Goal: Register for event/course

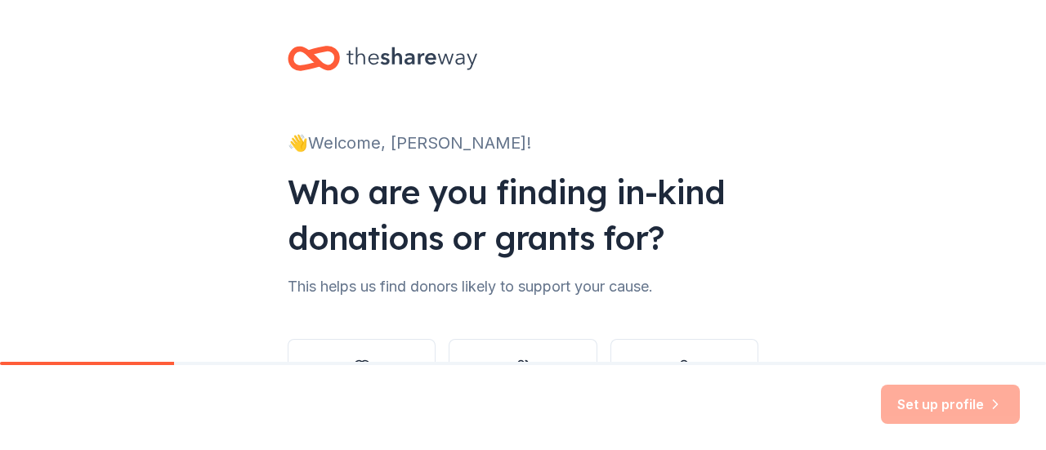
click at [963, 409] on div "Set up profile" at bounding box center [950, 404] width 139 height 39
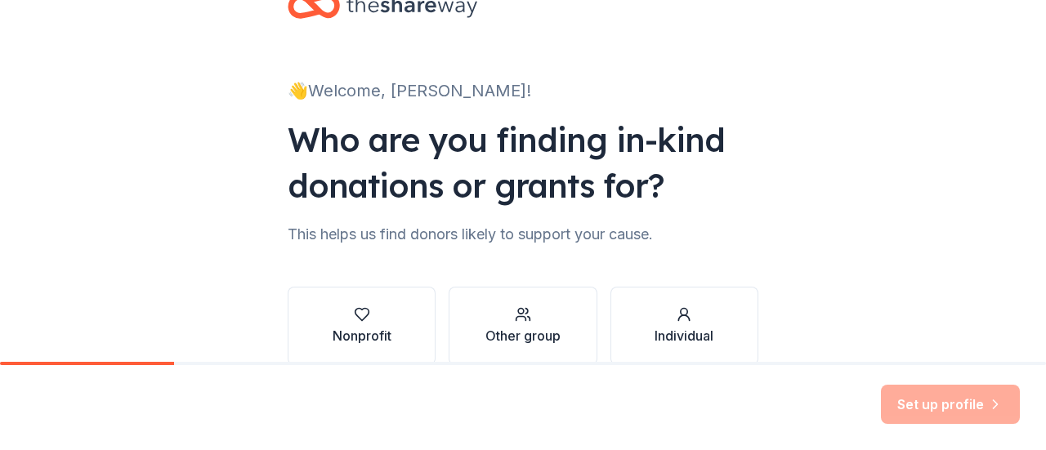
scroll to position [134, 0]
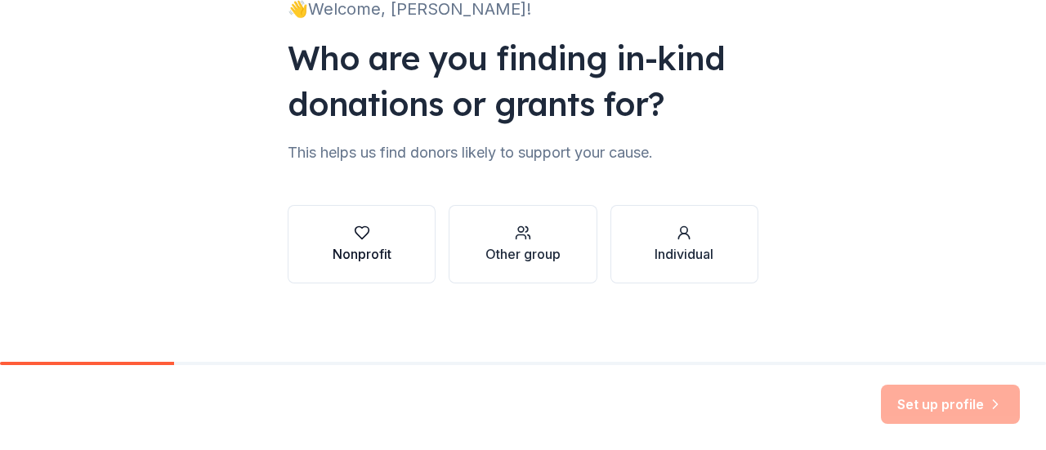
click at [373, 258] on div "Nonprofit" at bounding box center [362, 254] width 59 height 20
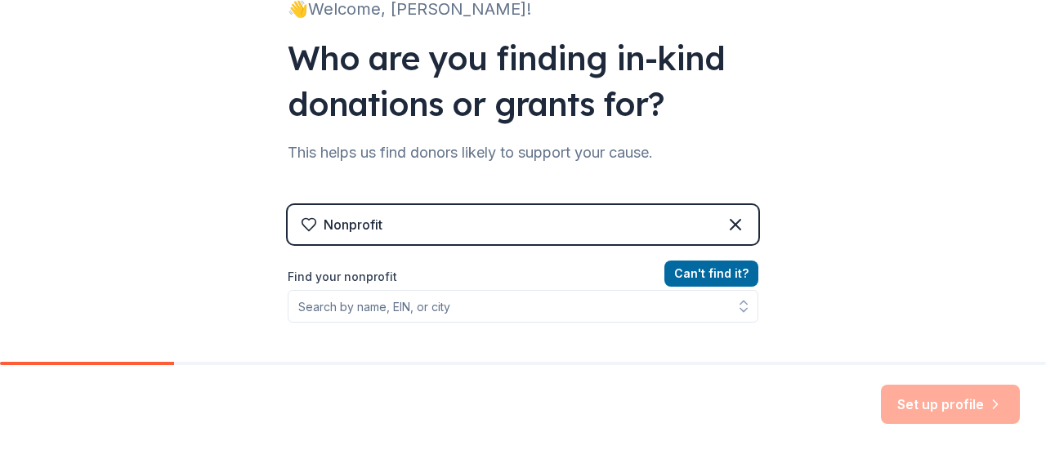
scroll to position [216, 0]
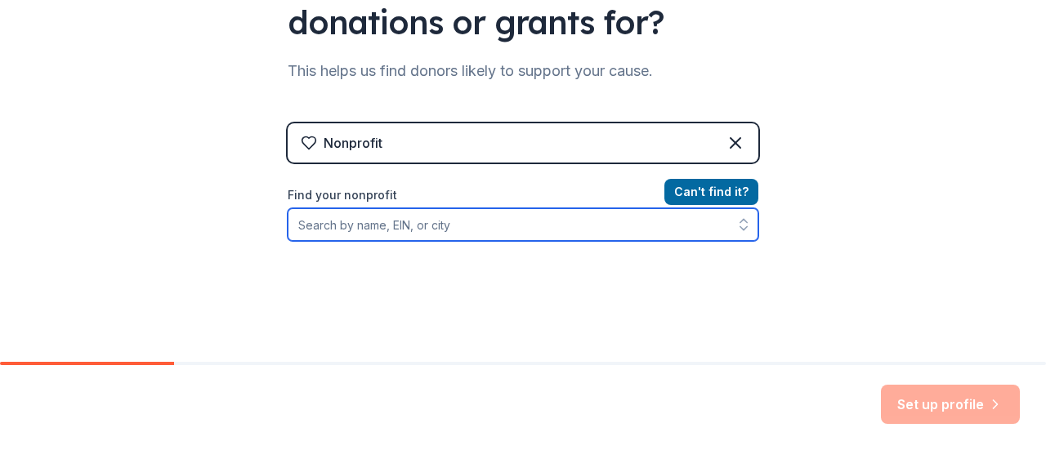
click at [378, 231] on input "Find your nonprofit" at bounding box center [523, 224] width 471 height 33
type input "Indy Titans"
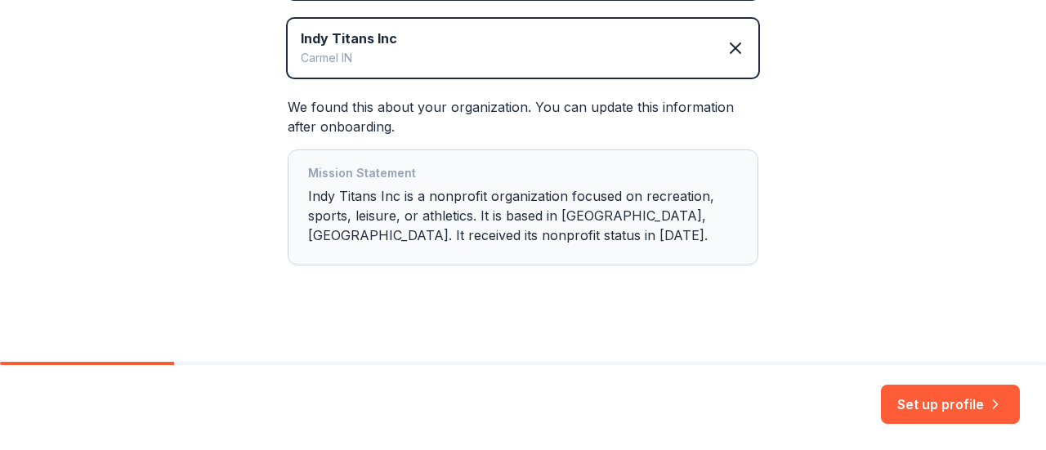
scroll to position [393, 0]
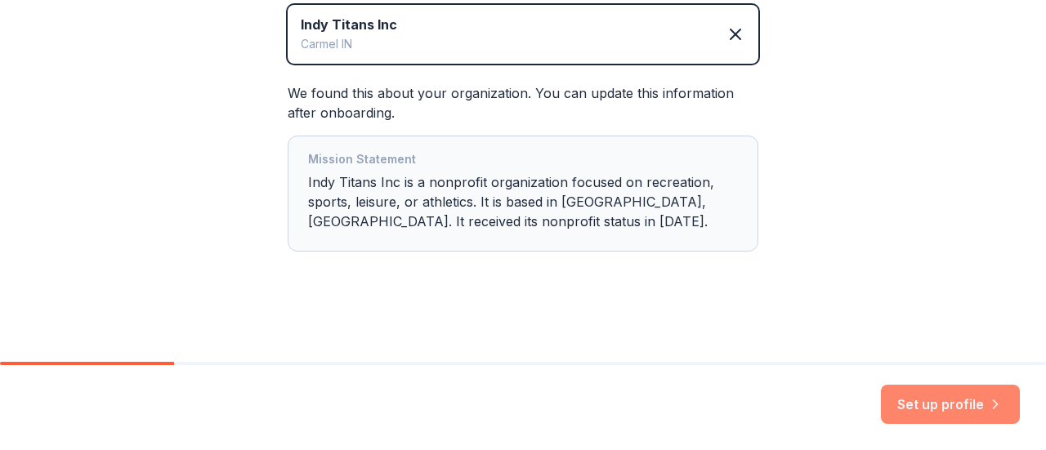
click at [968, 406] on button "Set up profile" at bounding box center [950, 404] width 139 height 39
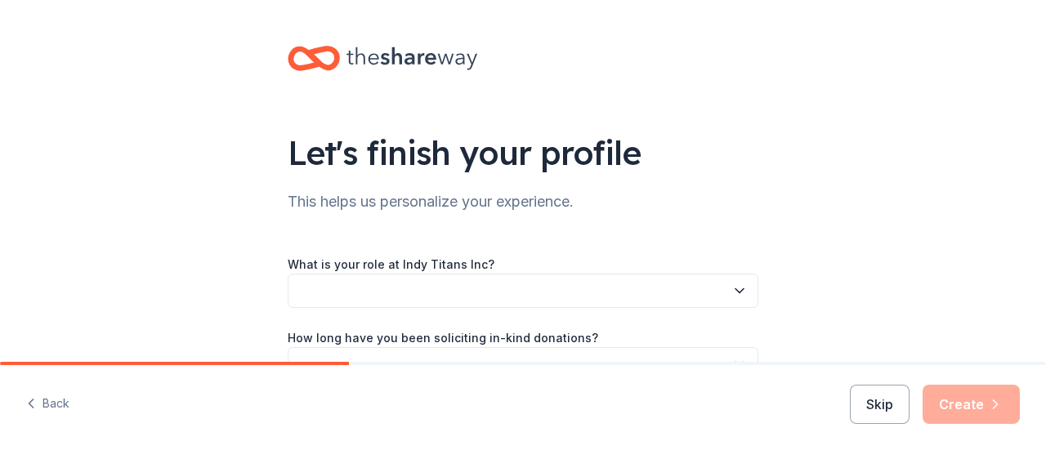
scroll to position [82, 0]
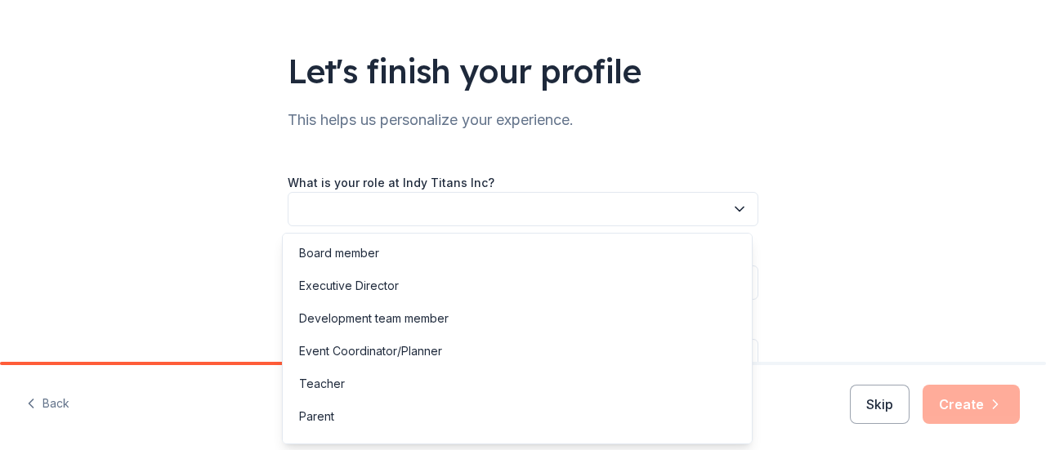
click at [405, 208] on button "button" at bounding box center [523, 209] width 471 height 34
click at [396, 354] on div "Event Coordinator/Planner" at bounding box center [370, 352] width 143 height 20
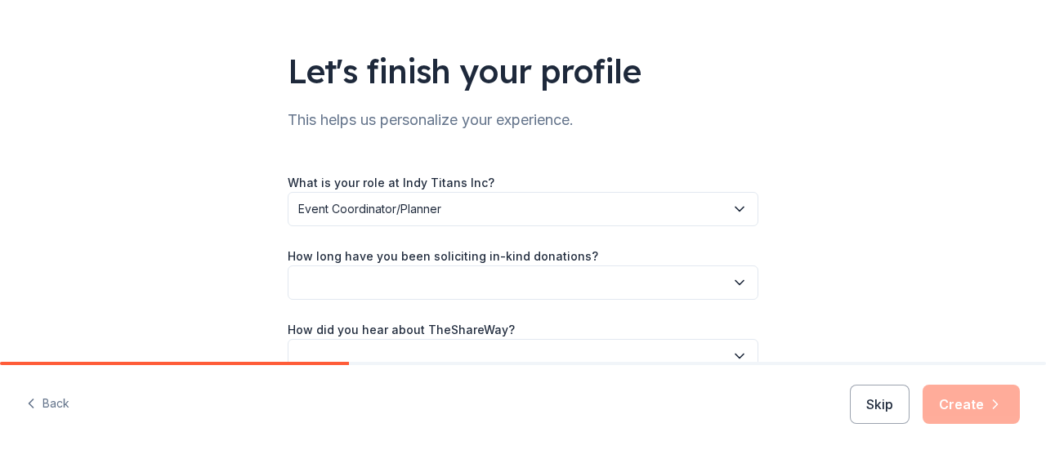
scroll to position [164, 0]
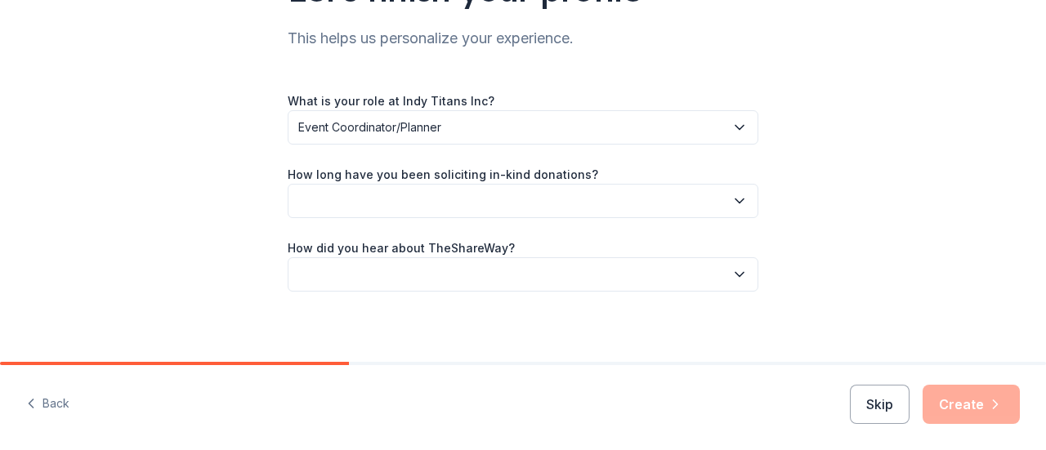
click at [381, 199] on button "button" at bounding box center [523, 201] width 471 height 34
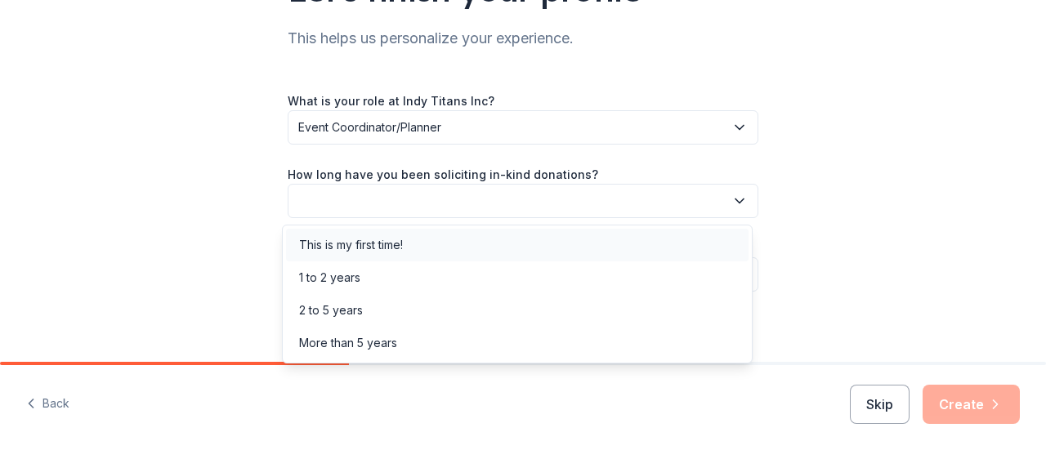
click at [354, 243] on div "This is my first time!" at bounding box center [351, 245] width 104 height 20
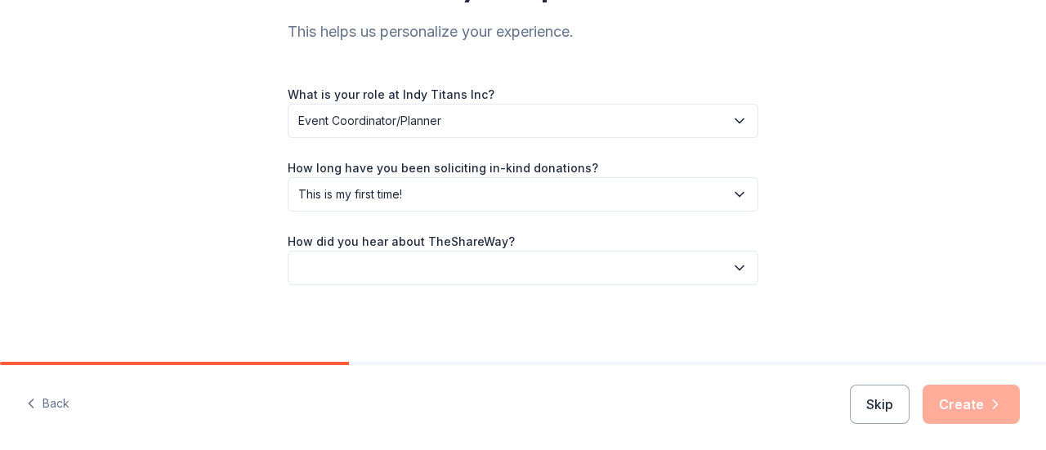
scroll to position [172, 0]
click at [352, 261] on button "button" at bounding box center [523, 266] width 471 height 34
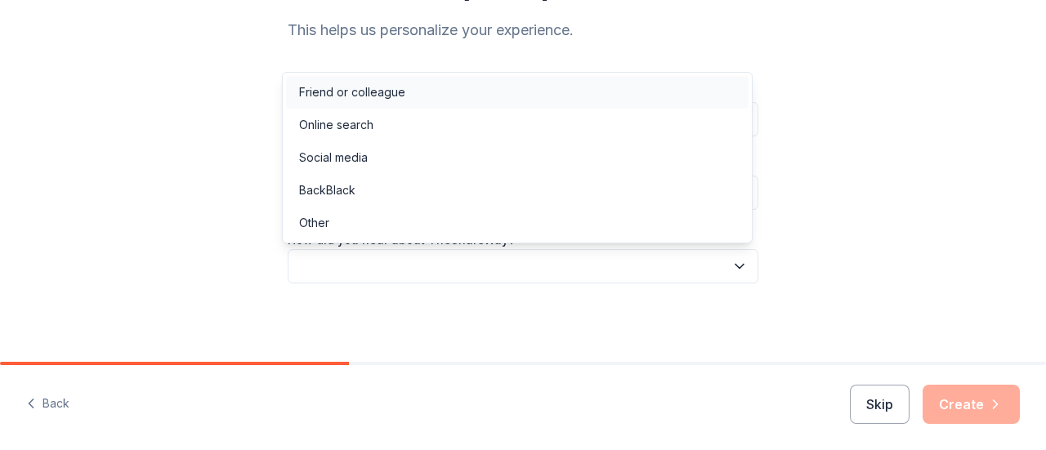
click at [374, 88] on div "Friend or colleague" at bounding box center [352, 93] width 106 height 20
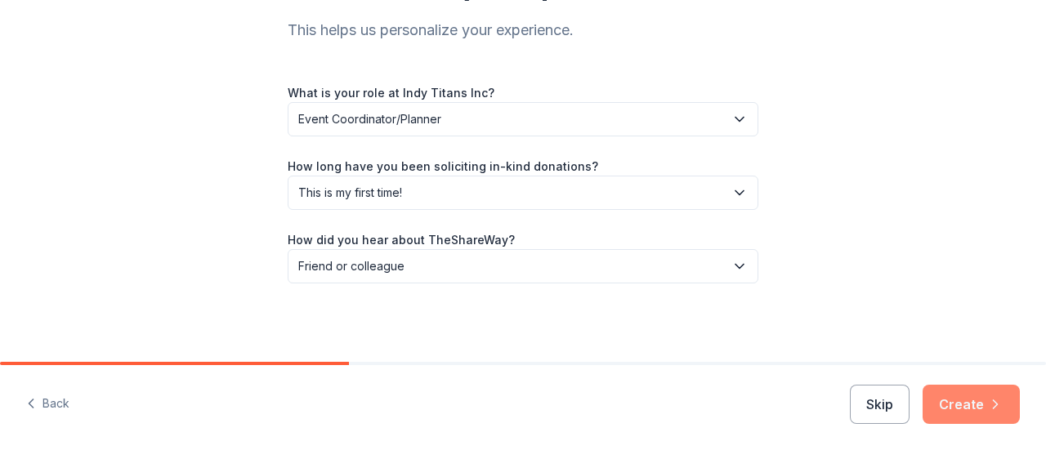
click at [970, 410] on button "Create" at bounding box center [971, 404] width 97 height 39
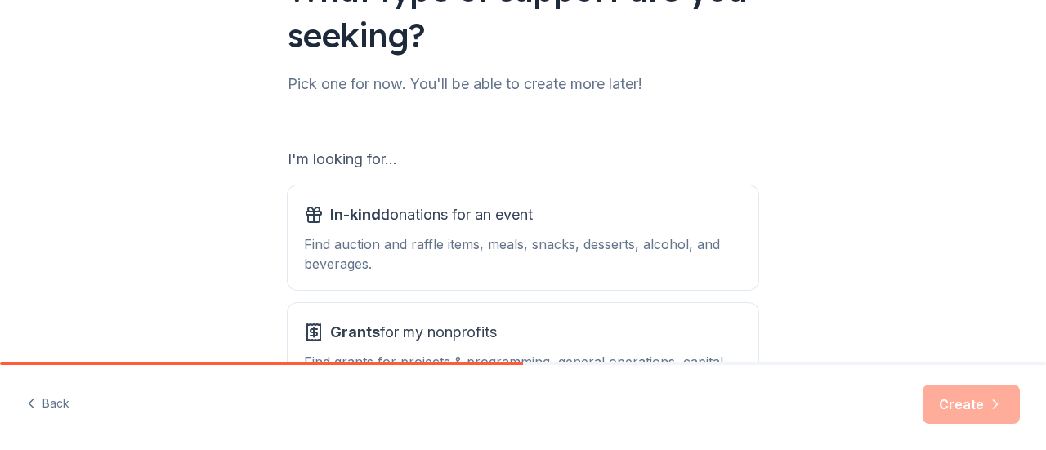
scroll to position [245, 0]
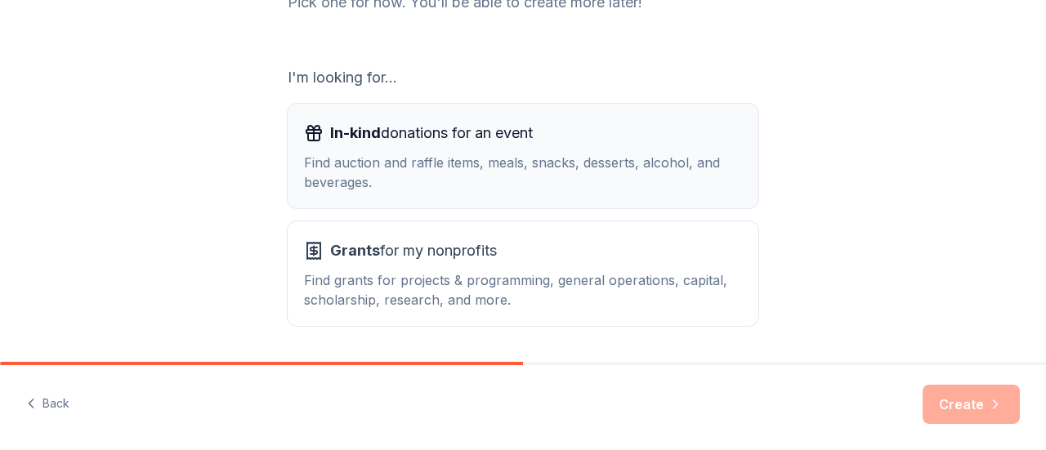
click at [419, 151] on div "In-kind donations for an event Find auction and raffle items, meals, snacks, de…" at bounding box center [523, 156] width 438 height 72
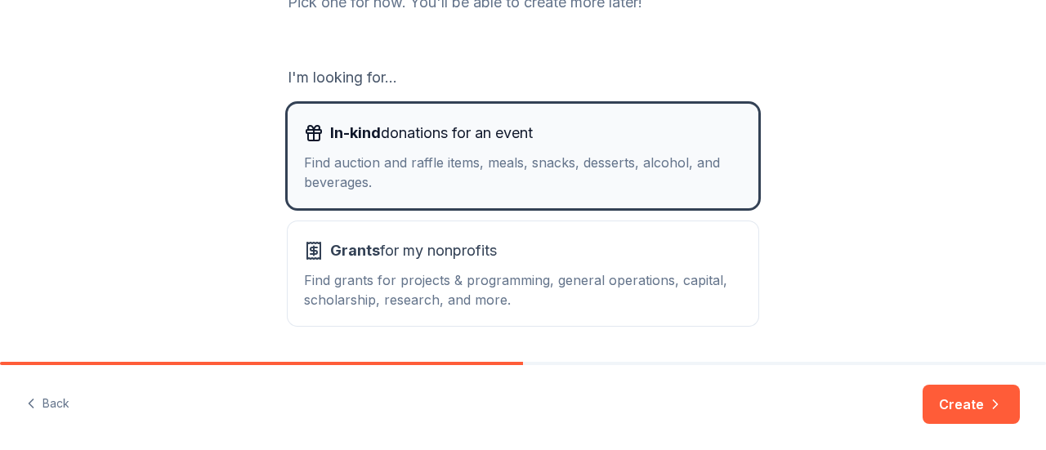
scroll to position [298, 0]
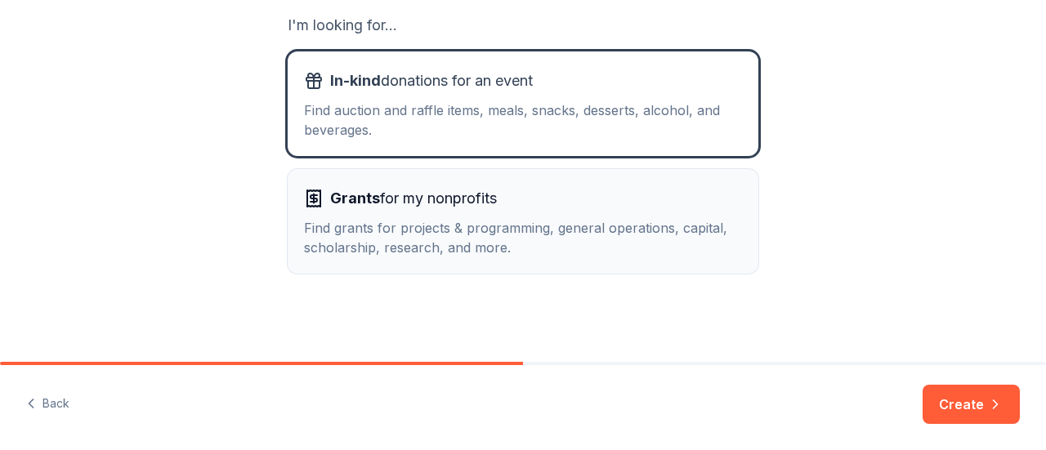
click at [427, 192] on span "Grants for my nonprofits" at bounding box center [413, 199] width 167 height 26
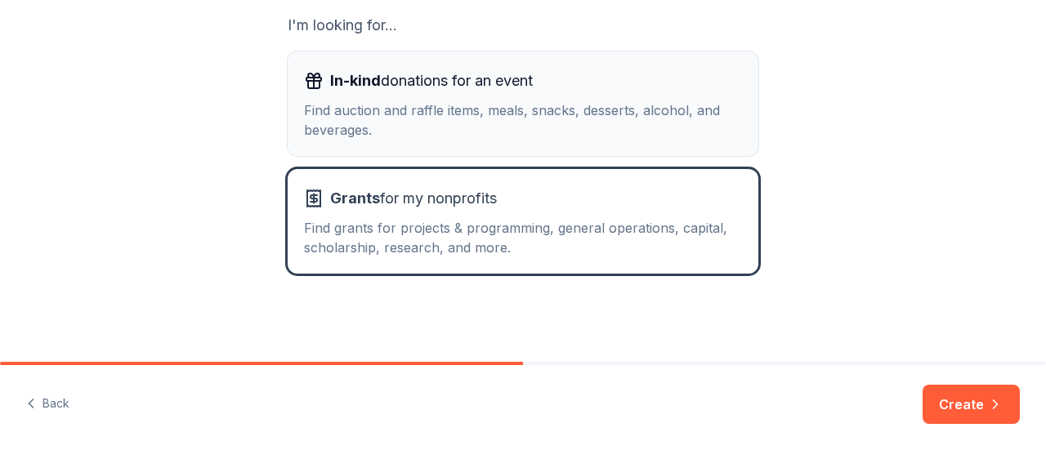
click at [435, 119] on div "Find auction and raffle items, meals, snacks, desserts, alcohol, and beverages." at bounding box center [523, 120] width 438 height 39
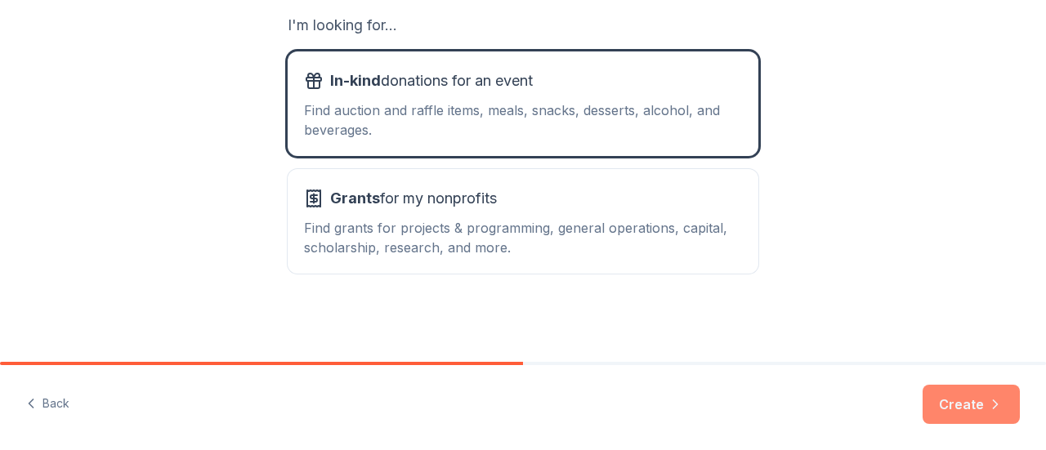
click at [960, 405] on button "Create" at bounding box center [971, 404] width 97 height 39
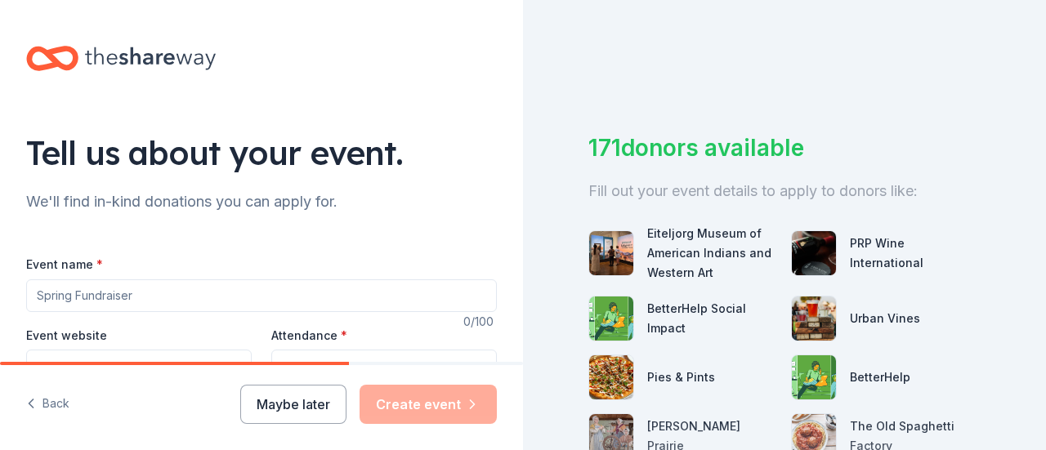
click at [127, 168] on div "Tell us about your event." at bounding box center [261, 153] width 471 height 46
click at [82, 159] on div "Tell us about your event." at bounding box center [261, 153] width 471 height 46
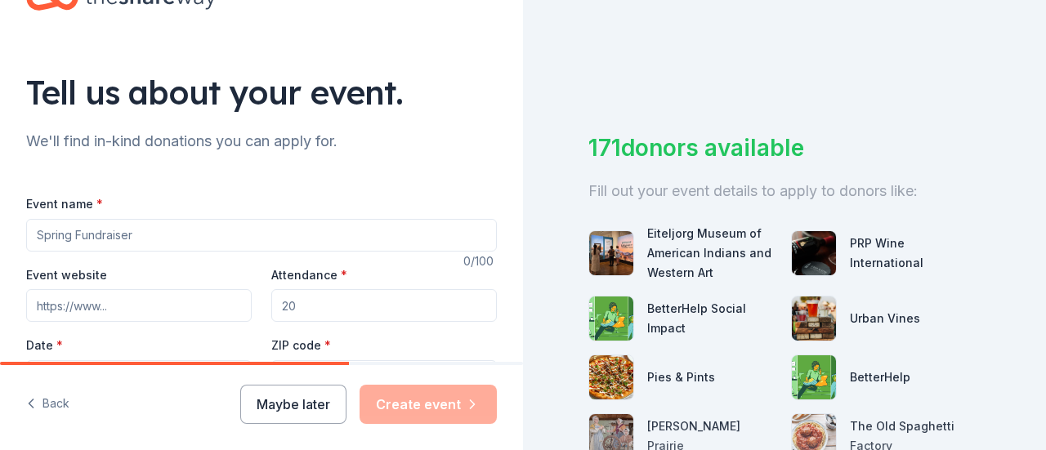
scroll to position [82, 0]
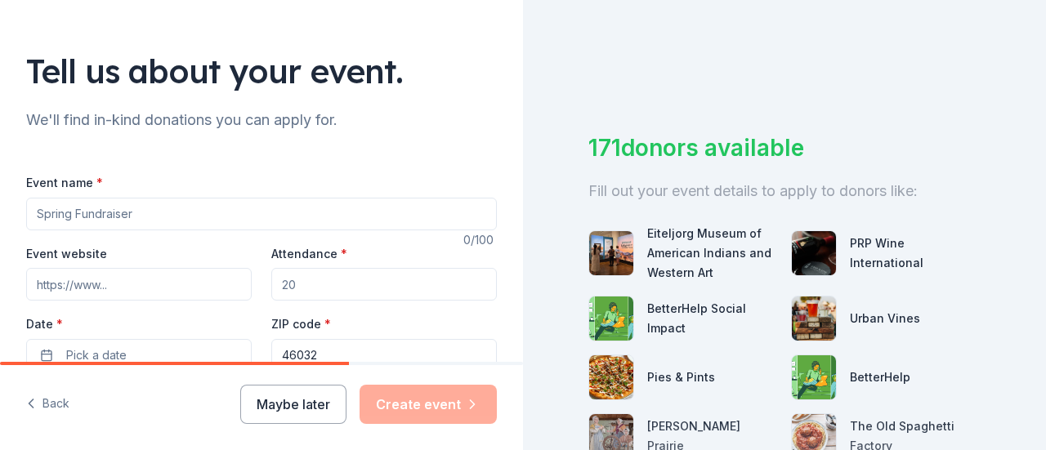
click at [86, 211] on input "Event name *" at bounding box center [261, 214] width 471 height 33
type input "Spring Fundraiser"
type input "2"
click at [304, 290] on input "Attendance *" at bounding box center [384, 284] width 226 height 33
type input "3"
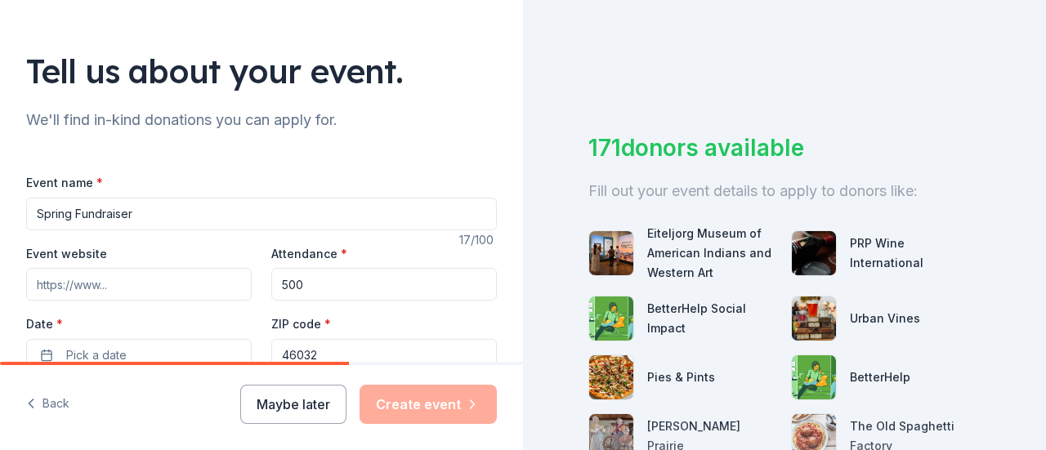
scroll to position [164, 0]
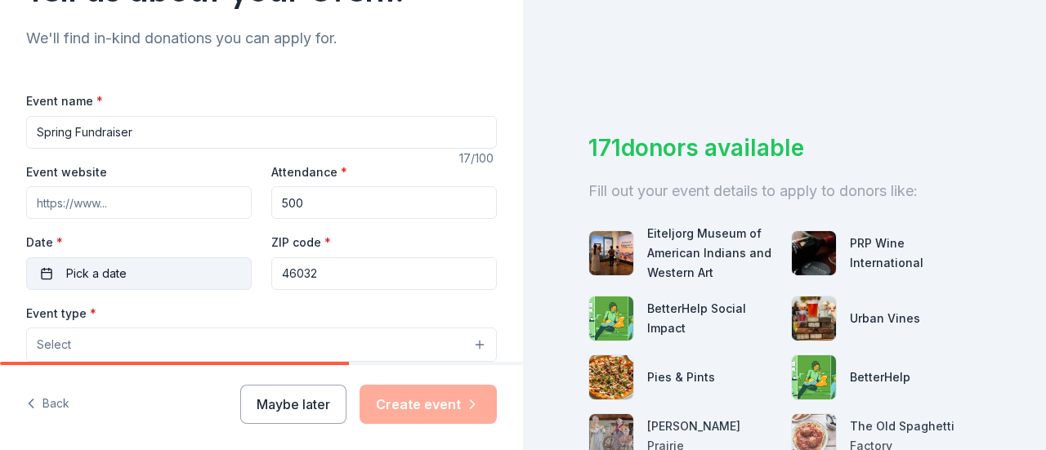
type input "500"
click at [82, 277] on span "Pick a date" at bounding box center [96, 274] width 60 height 20
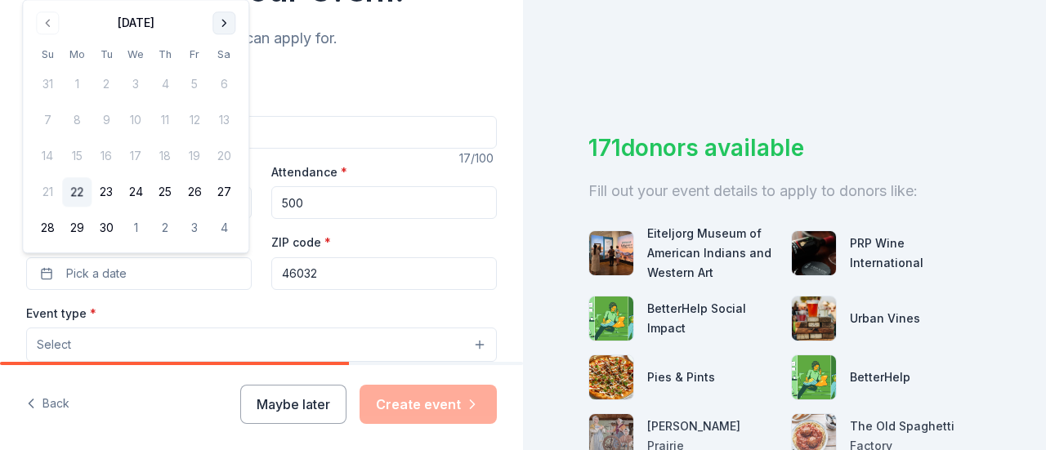
click at [229, 24] on button "Go to next month" at bounding box center [224, 22] width 23 height 23
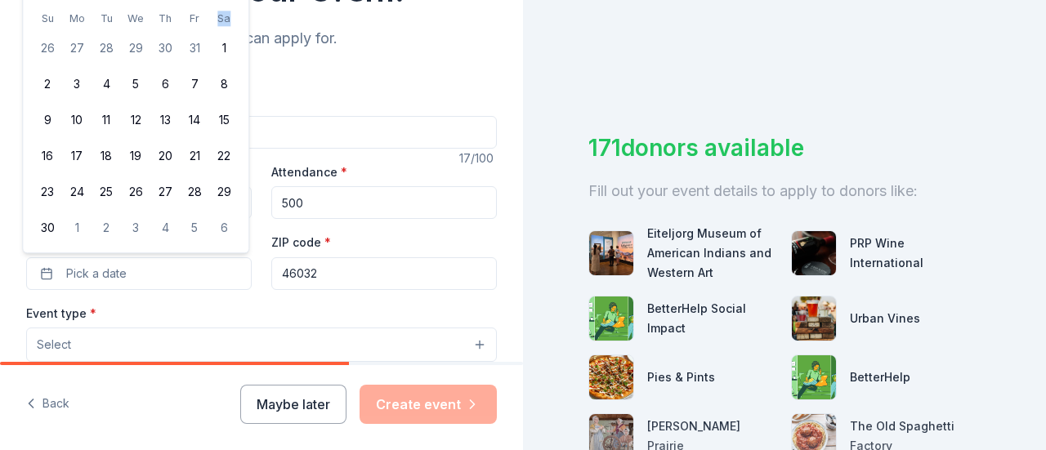
click at [229, 24] on th "Sa" at bounding box center [223, 18] width 29 height 17
click at [136, 281] on button "Pick a date" at bounding box center [139, 274] width 226 height 33
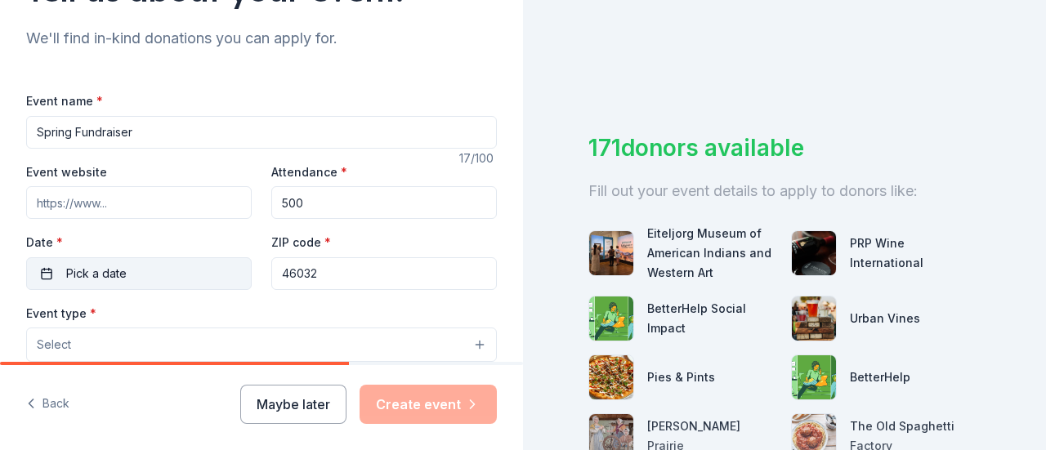
click at [140, 275] on button "Pick a date" at bounding box center [139, 274] width 226 height 33
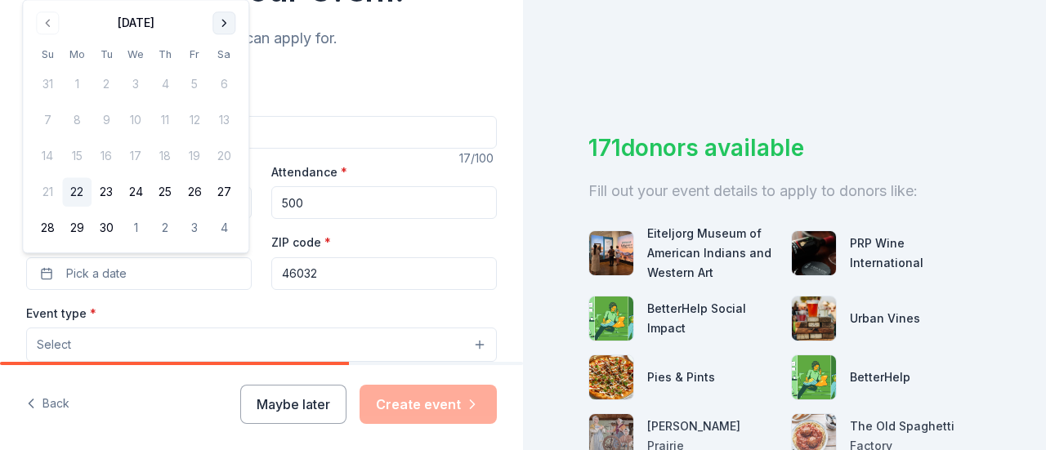
click at [225, 17] on button "Go to next month" at bounding box center [224, 22] width 23 height 23
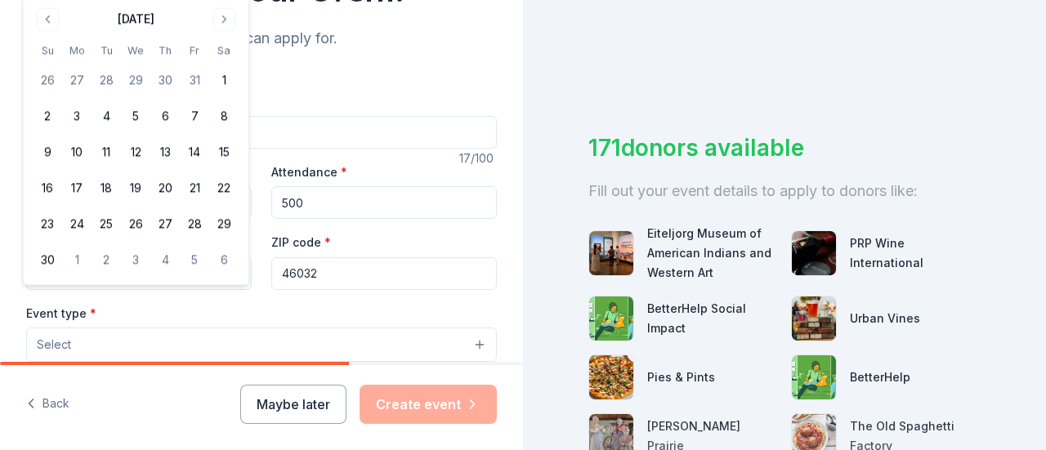
scroll to position [82, 0]
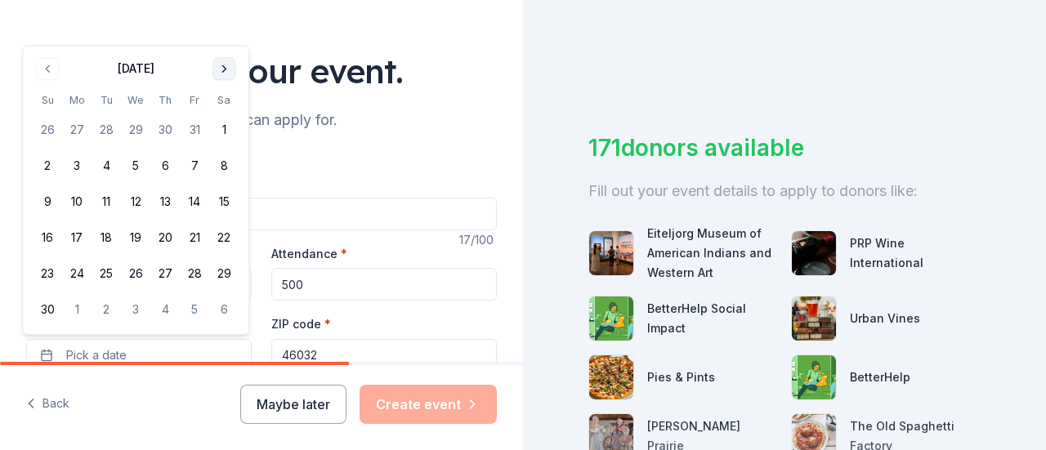
click at [228, 69] on button "Go to next month" at bounding box center [224, 68] width 23 height 23
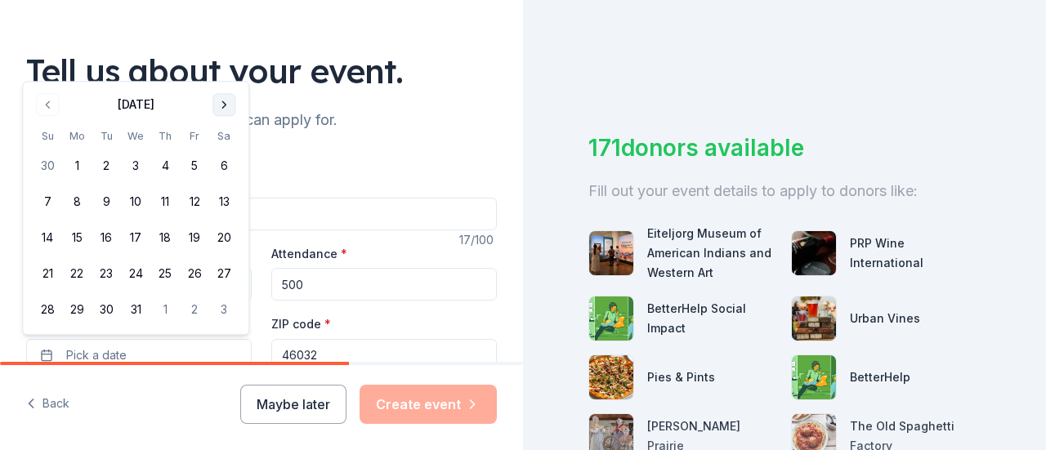
click at [232, 104] on button "Go to next month" at bounding box center [224, 104] width 23 height 23
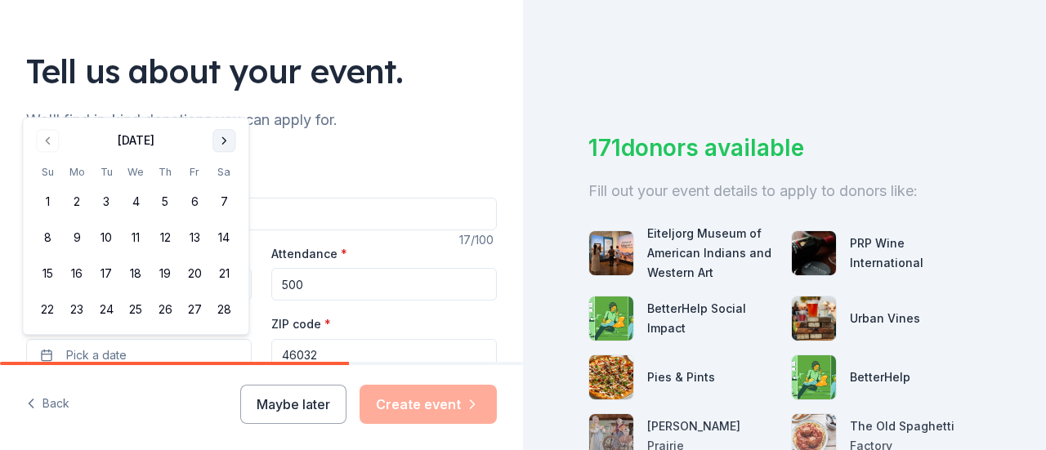
click at [221, 146] on button "Go to next month" at bounding box center [224, 140] width 23 height 23
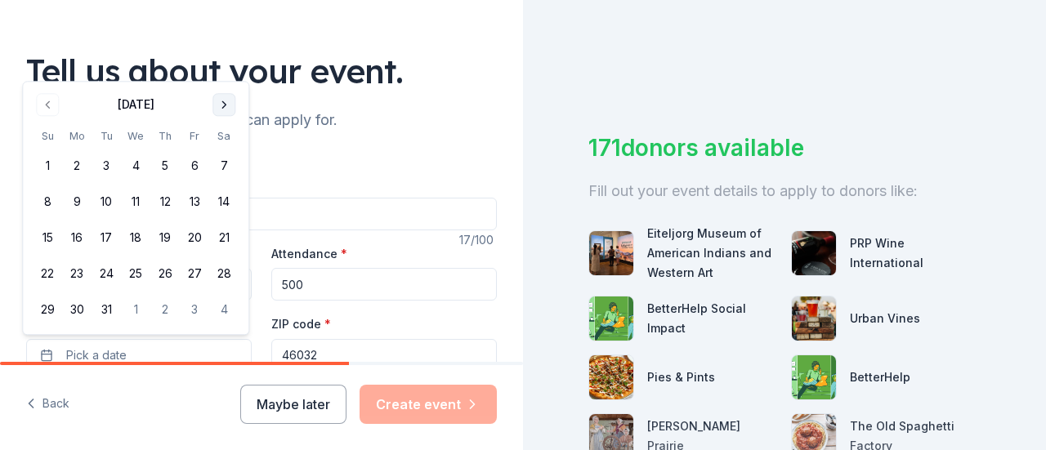
click at [226, 109] on button "Go to next month" at bounding box center [224, 104] width 23 height 23
click at [51, 107] on button "Go to previous month" at bounding box center [47, 104] width 23 height 23
click at [225, 104] on button "Go to next month" at bounding box center [224, 104] width 23 height 23
click at [199, 274] on button "24" at bounding box center [194, 274] width 29 height 29
click at [219, 273] on button "25" at bounding box center [223, 274] width 29 height 29
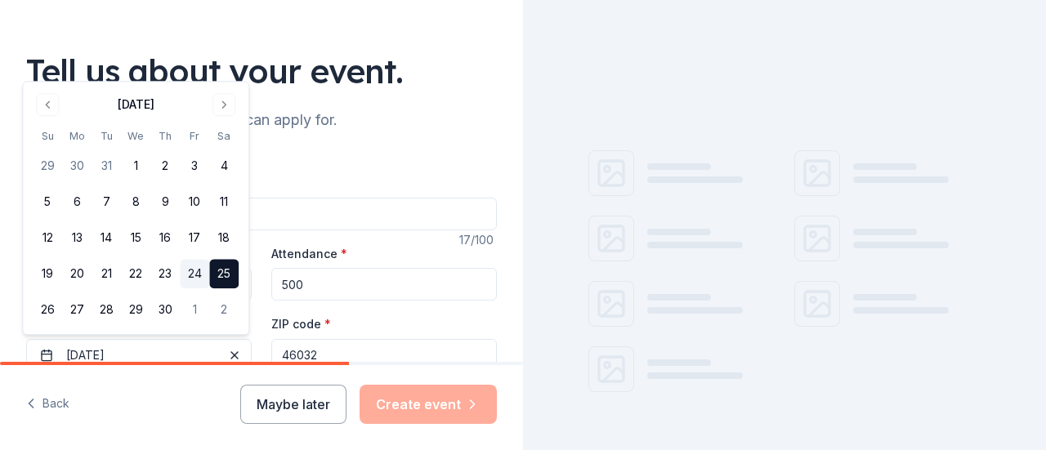
click at [203, 275] on button "24" at bounding box center [194, 274] width 29 height 29
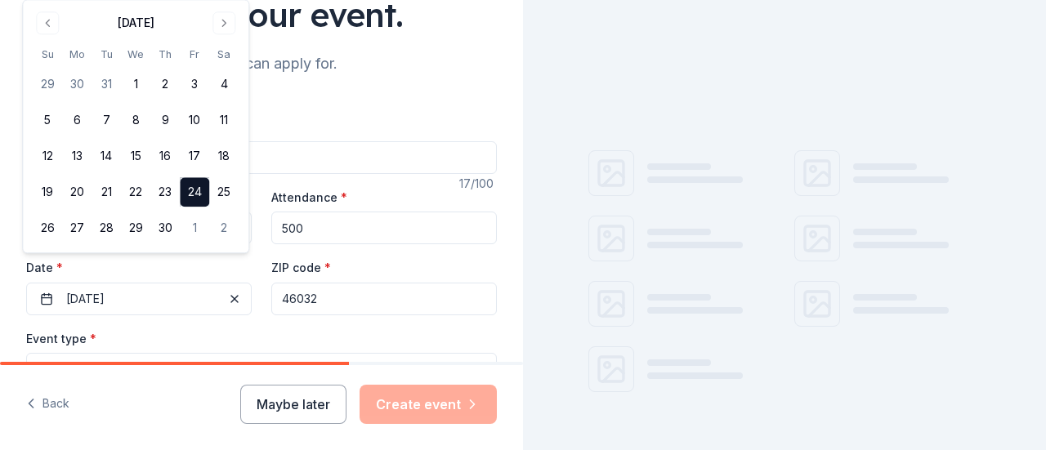
scroll to position [164, 0]
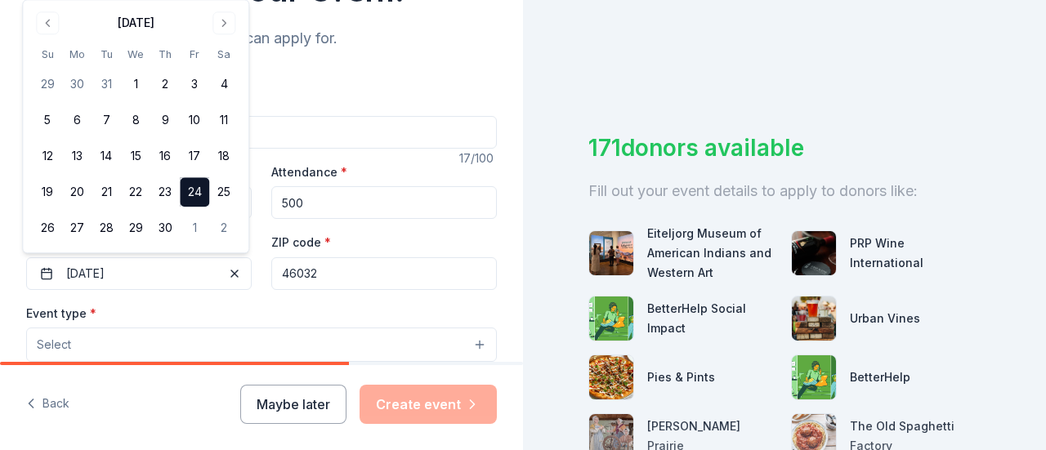
click at [317, 275] on input "46032" at bounding box center [384, 274] width 226 height 33
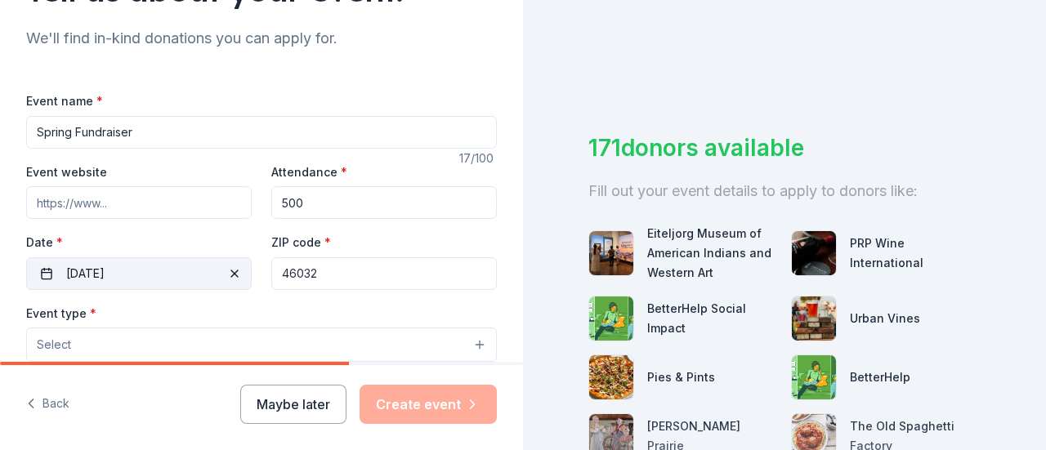
drag, startPoint x: 326, startPoint y: 275, endPoint x: 222, endPoint y: 262, distance: 105.6
click at [222, 262] on div "Event website Attendance * 500 Date * [DATE] ZIP code * 46032" at bounding box center [261, 226] width 471 height 128
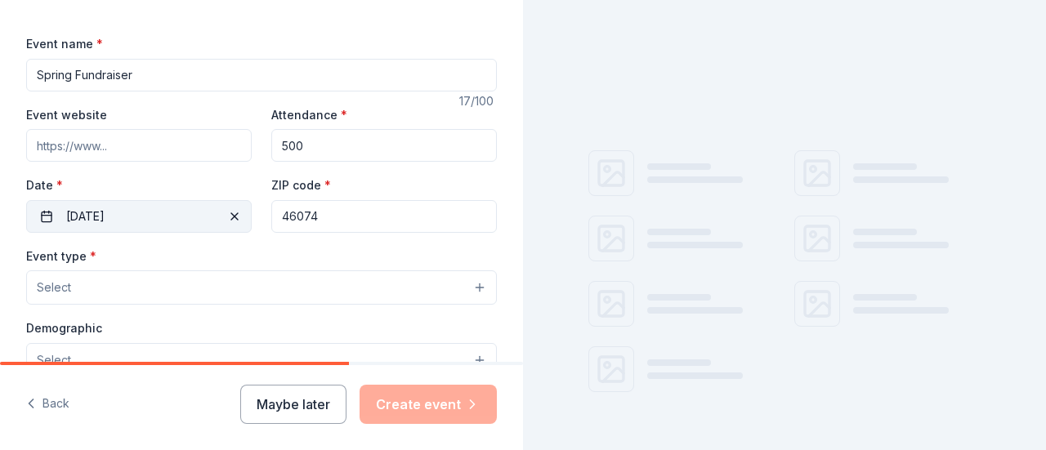
scroll to position [245, 0]
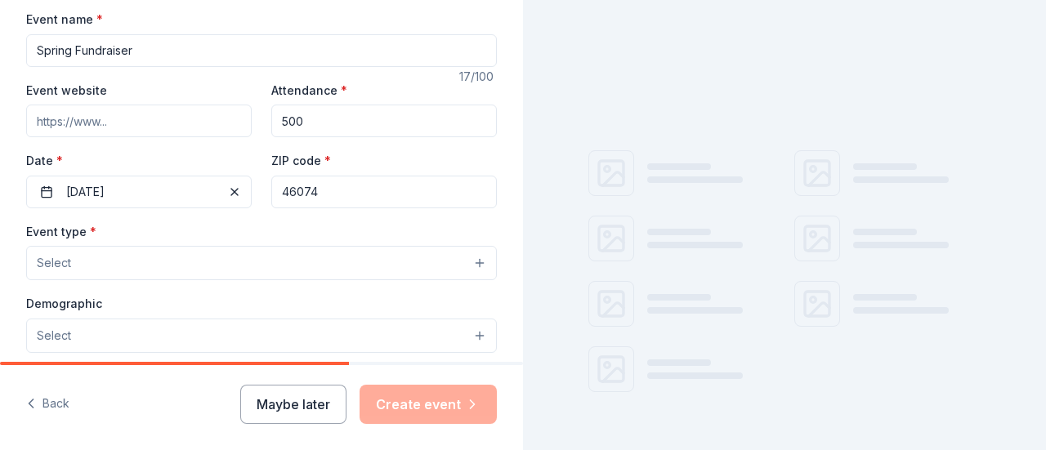
type input "46074"
click at [119, 262] on button "Select" at bounding box center [261, 263] width 471 height 34
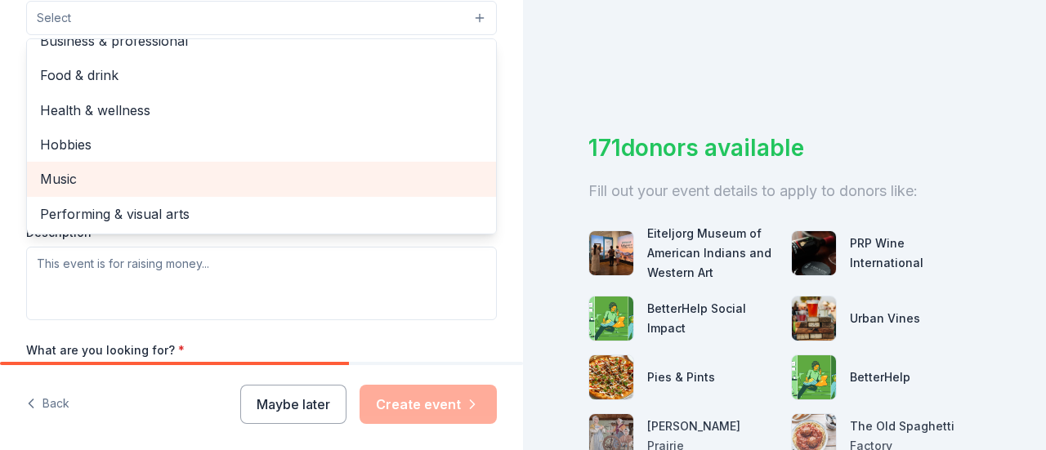
scroll to position [0, 0]
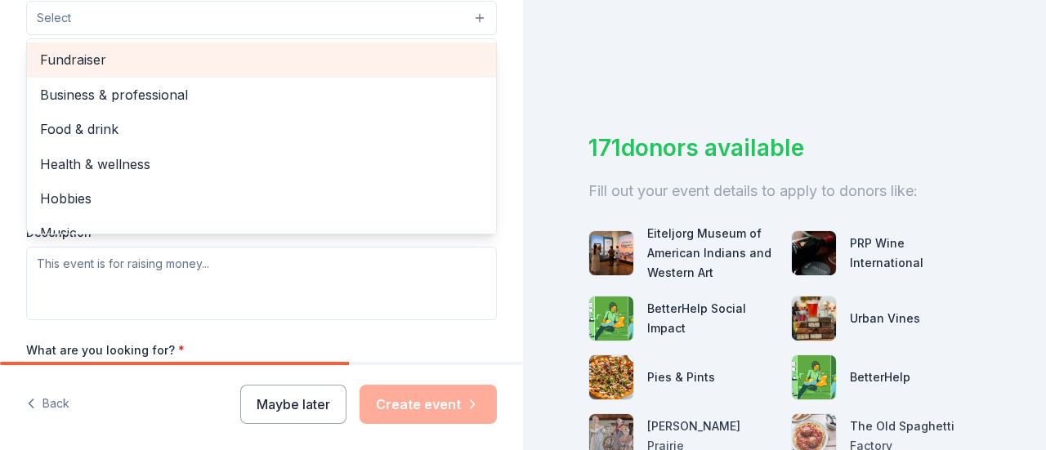
click at [96, 65] on span "Fundraiser" at bounding box center [261, 59] width 443 height 21
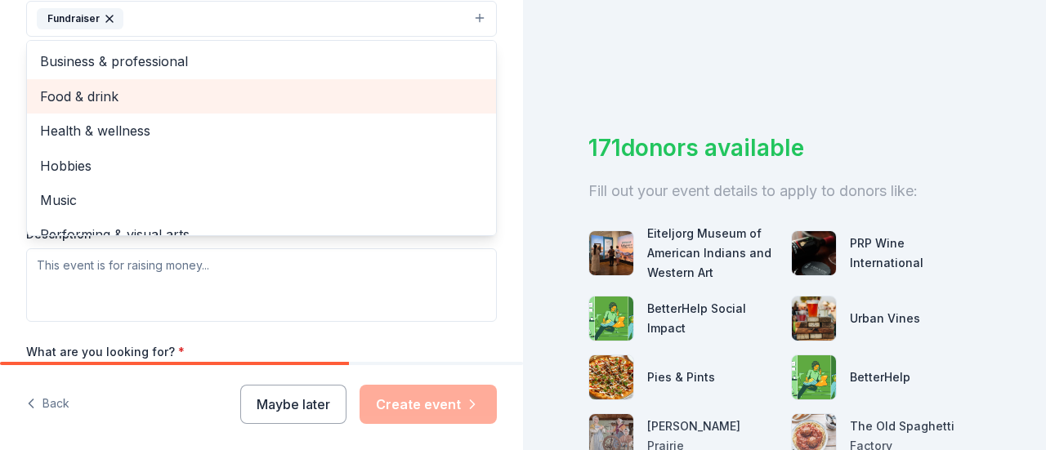
scroll to position [409, 0]
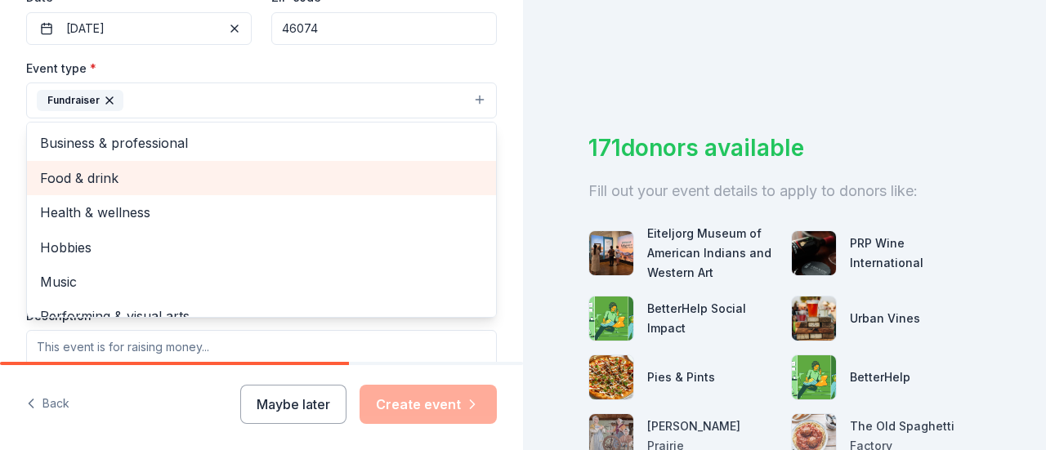
click at [106, 177] on span "Food & drink" at bounding box center [261, 178] width 443 height 21
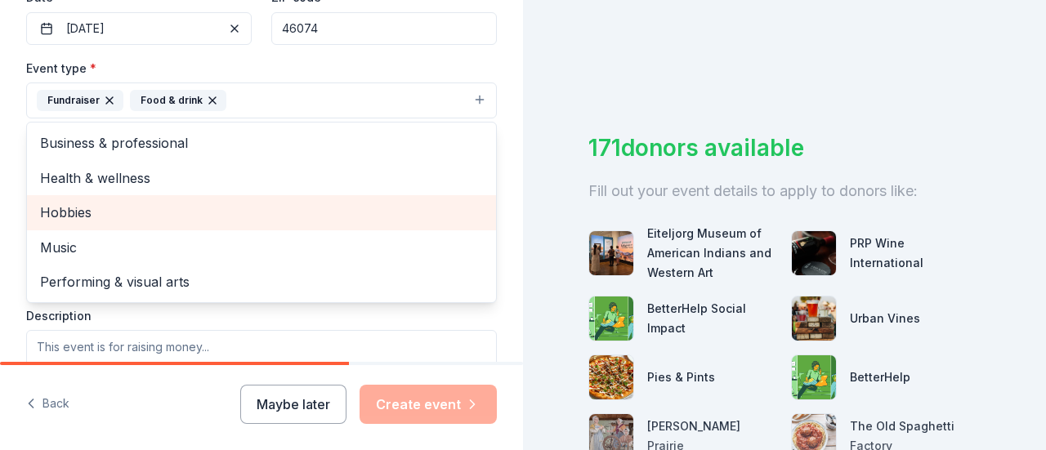
click at [75, 214] on span "Hobbies" at bounding box center [261, 212] width 443 height 21
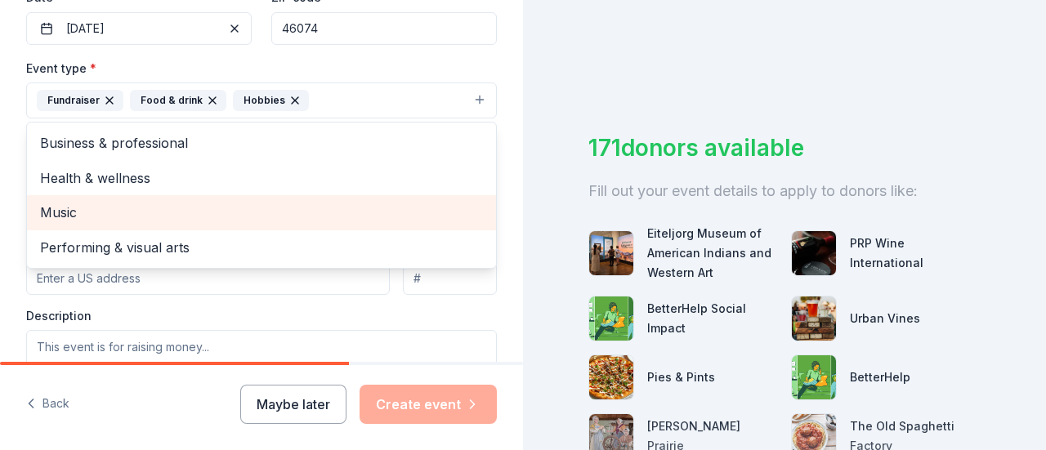
click at [75, 214] on span "Music" at bounding box center [261, 212] width 443 height 21
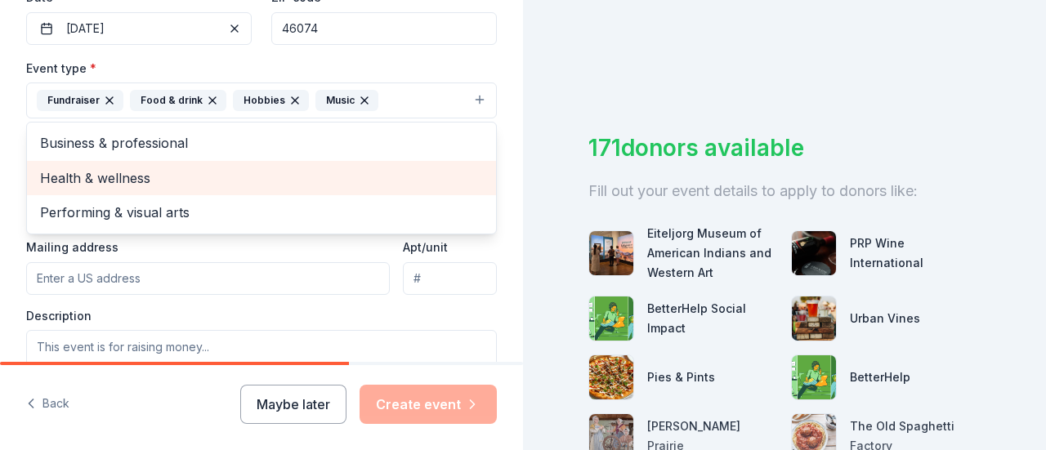
click at [110, 176] on span "Health & wellness" at bounding box center [261, 178] width 443 height 21
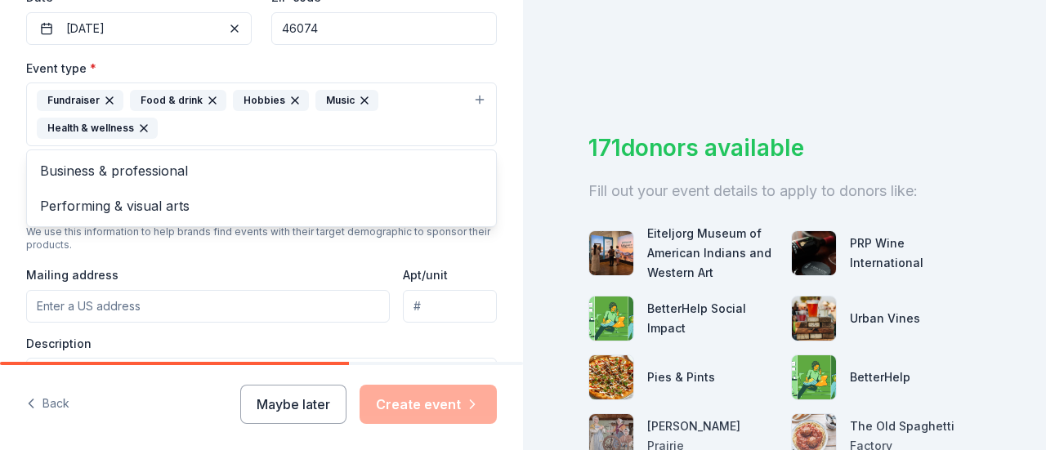
click at [507, 137] on div "Tell us about your event. We'll find in-kind donations you can apply for. Event…" at bounding box center [261, 150] width 523 height 1118
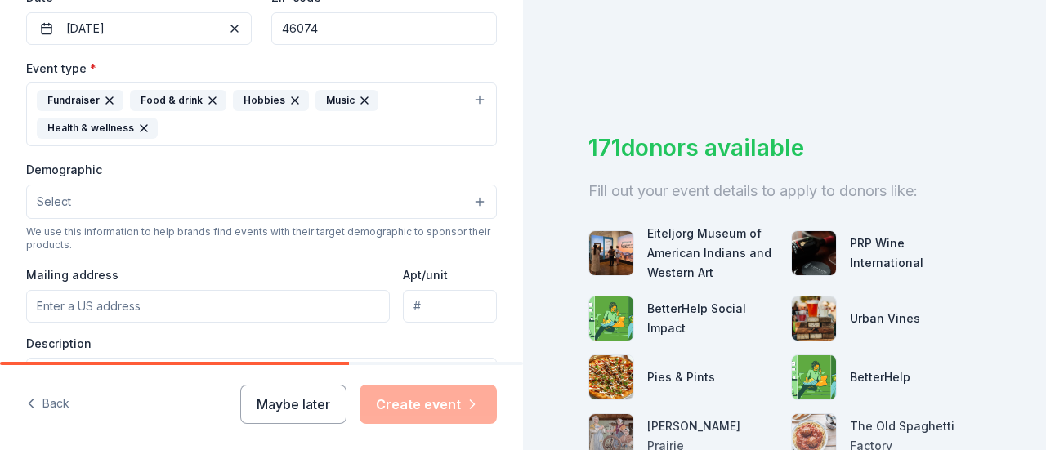
click at [172, 197] on button "Select" at bounding box center [261, 202] width 471 height 34
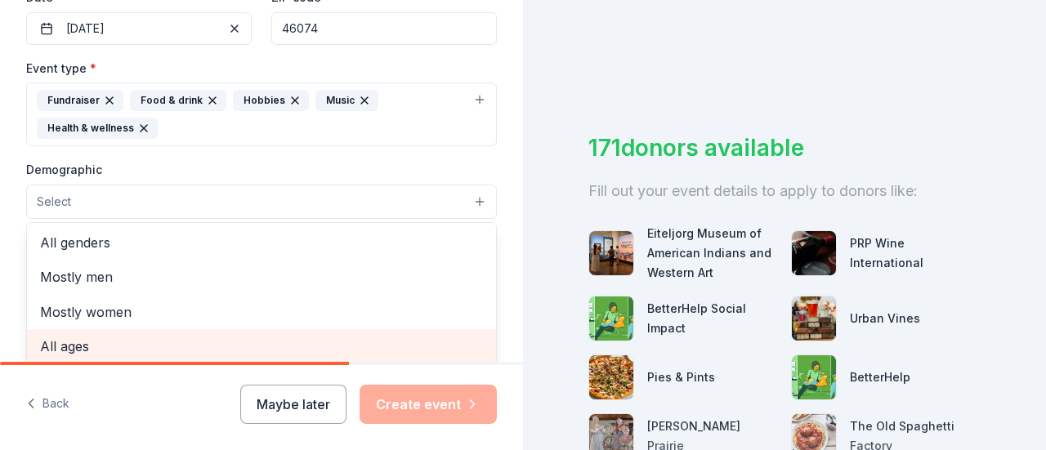
scroll to position [0, 0]
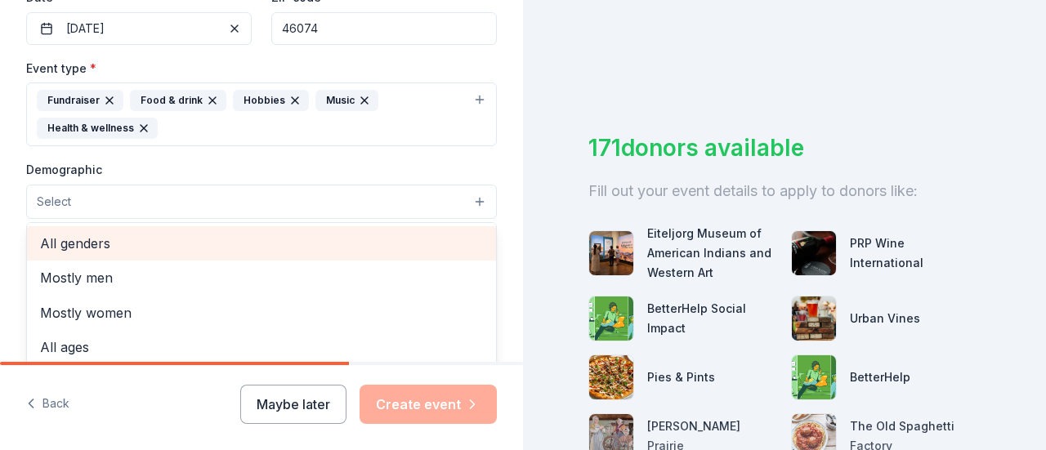
click at [116, 238] on span "All genders" at bounding box center [261, 243] width 443 height 21
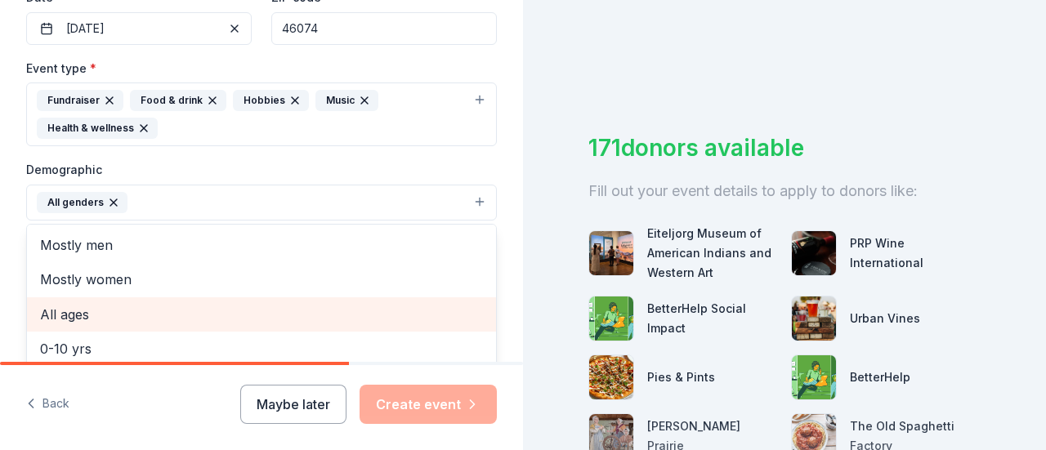
click at [78, 307] on span "All ages" at bounding box center [261, 314] width 443 height 21
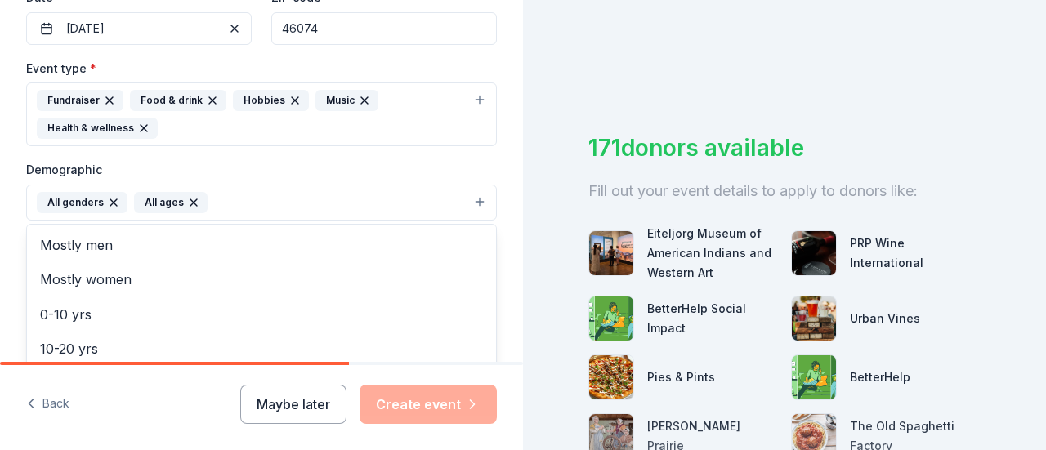
click at [492, 211] on div "Tell us about your event. We'll find in-kind donations you can apply for. Event…" at bounding box center [261, 150] width 523 height 1119
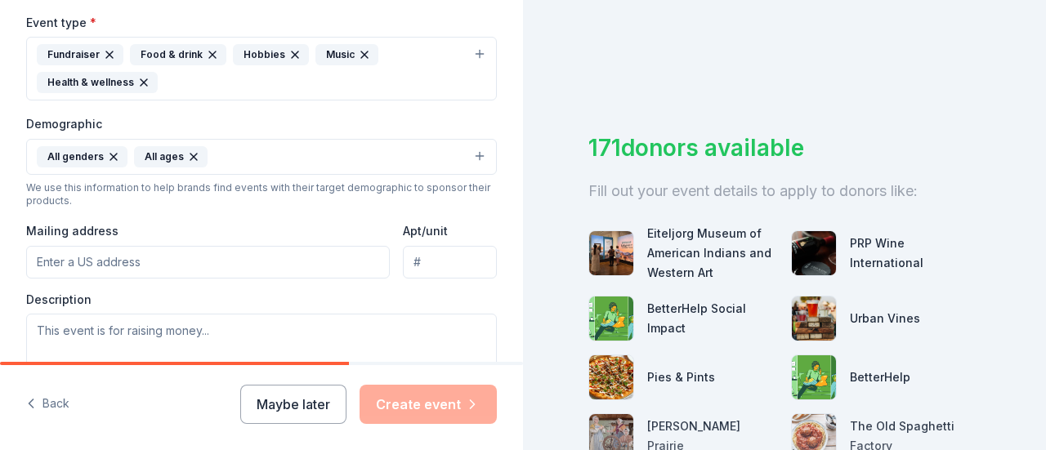
scroll to position [491, 0]
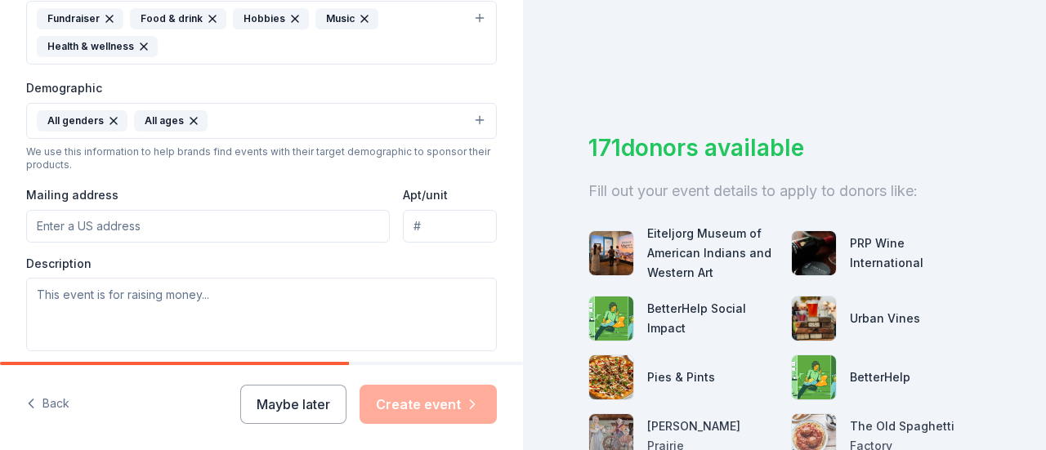
click at [85, 222] on input "Mailing address" at bounding box center [208, 226] width 364 height 33
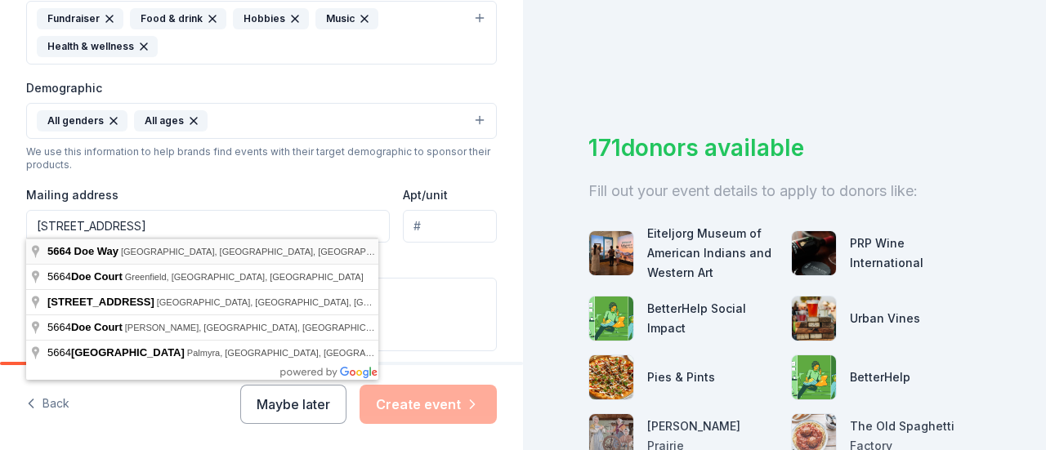
type input "[STREET_ADDRESS]"
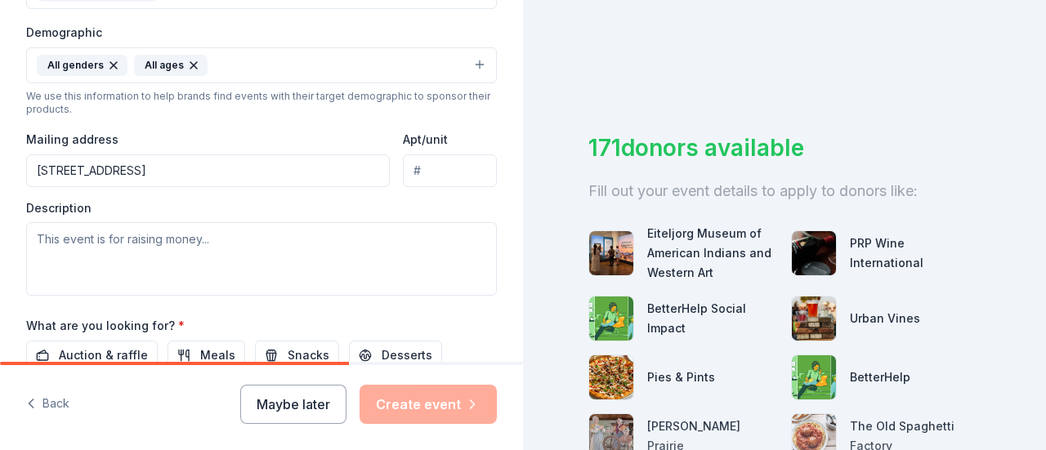
scroll to position [572, 0]
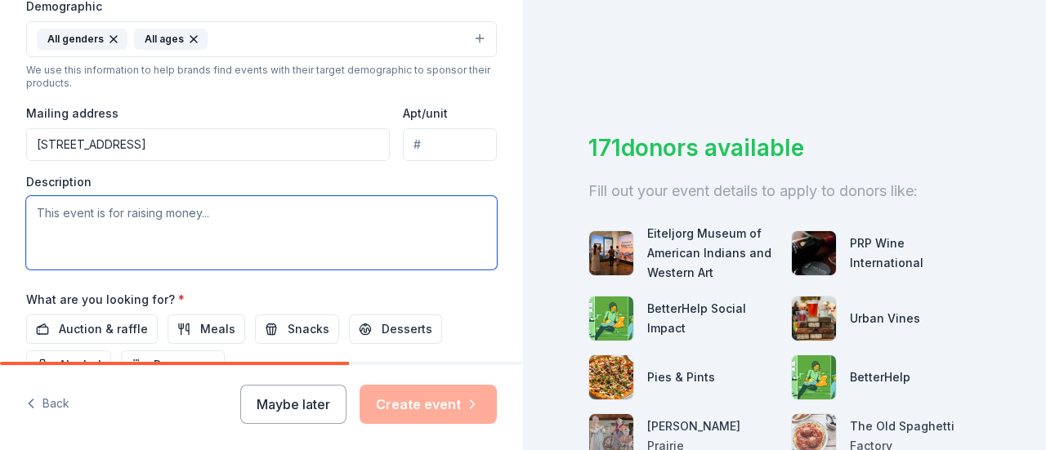
click at [141, 227] on textarea at bounding box center [261, 233] width 471 height 74
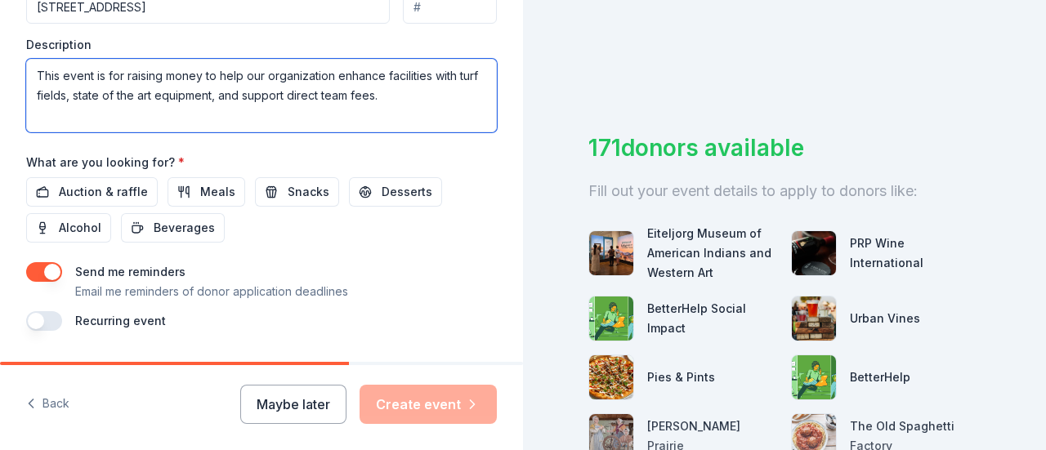
scroll to position [736, 0]
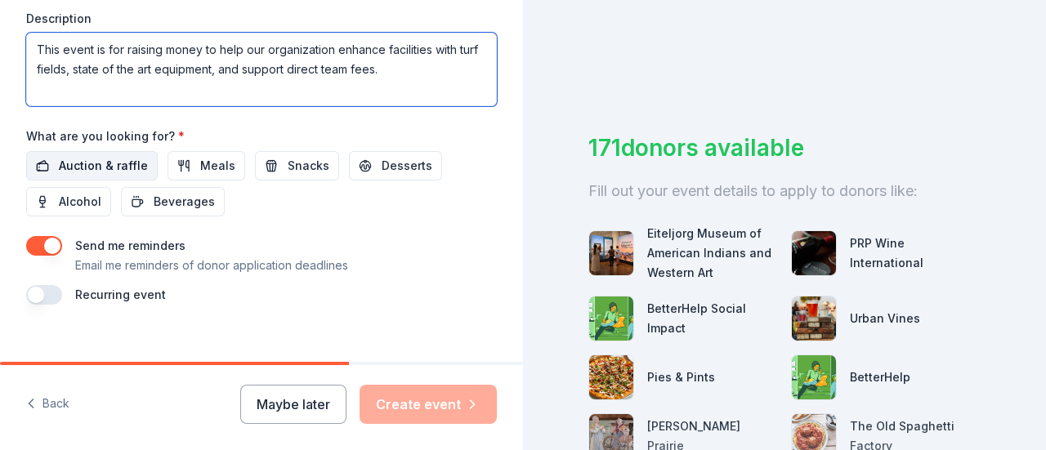
type textarea "This event is for raising money to help our organization enhance facilities wit…"
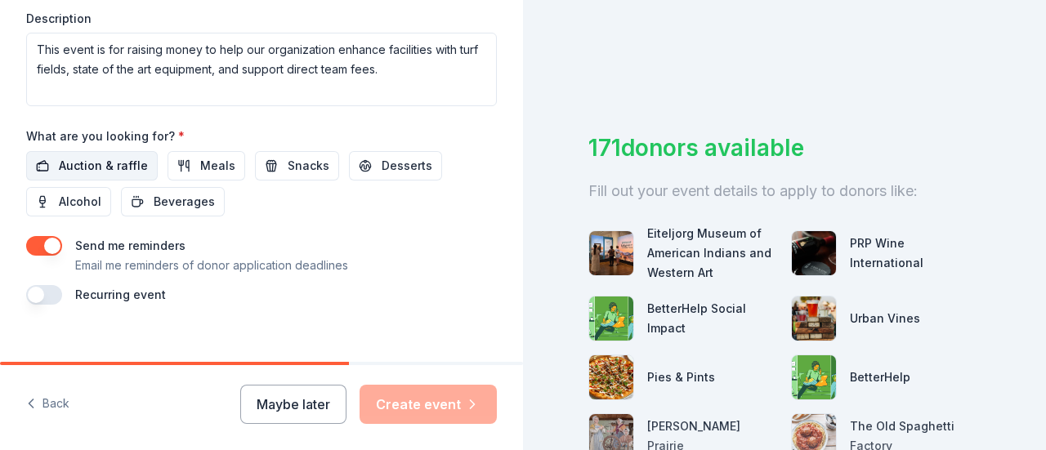
click at [99, 156] on span "Auction & raffle" at bounding box center [103, 166] width 89 height 20
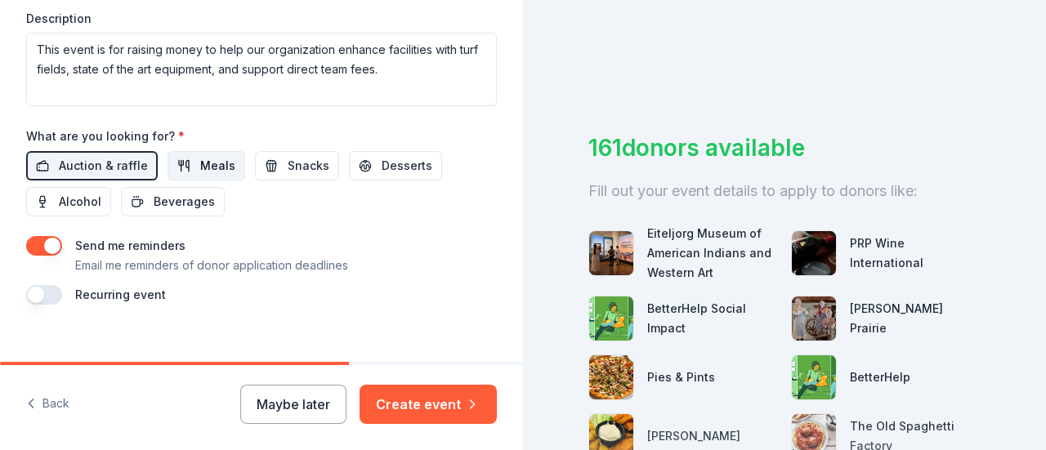
click at [204, 162] on span "Meals" at bounding box center [217, 166] width 35 height 20
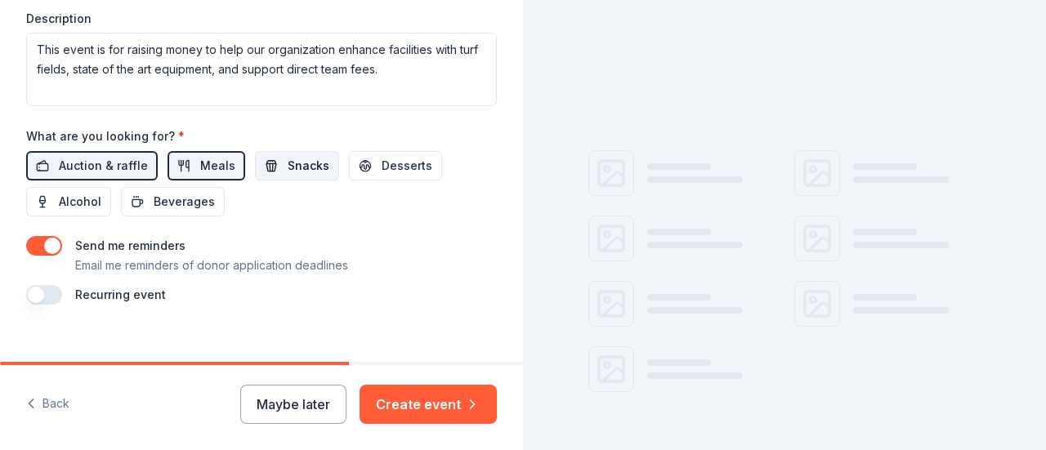
click at [288, 161] on span "Snacks" at bounding box center [309, 166] width 42 height 20
click at [389, 164] on span "Desserts" at bounding box center [407, 166] width 51 height 20
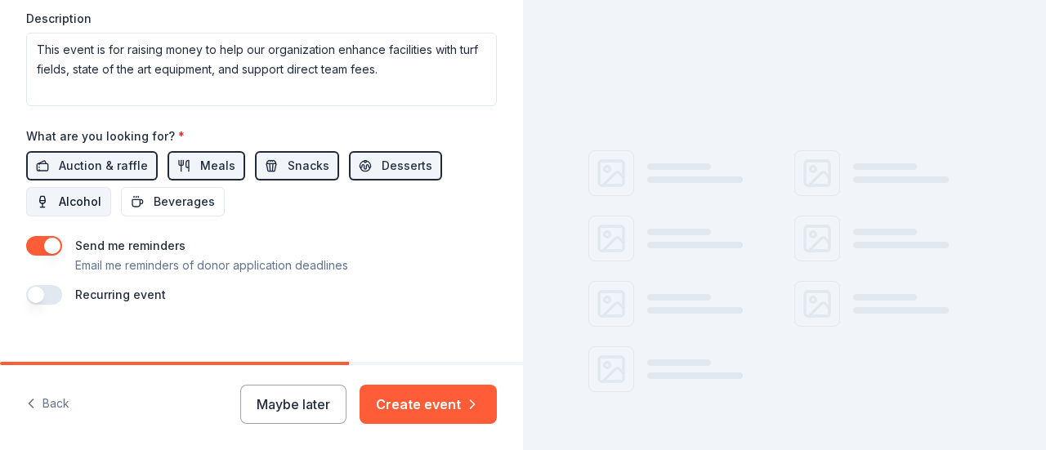
click at [47, 196] on button "Alcohol" at bounding box center [68, 201] width 85 height 29
click at [159, 202] on span "Beverages" at bounding box center [184, 202] width 61 height 20
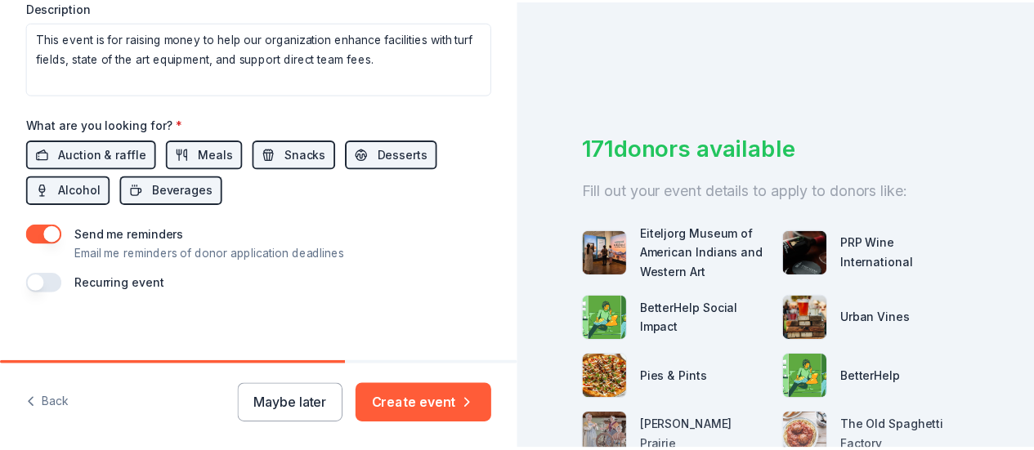
scroll to position [751, 0]
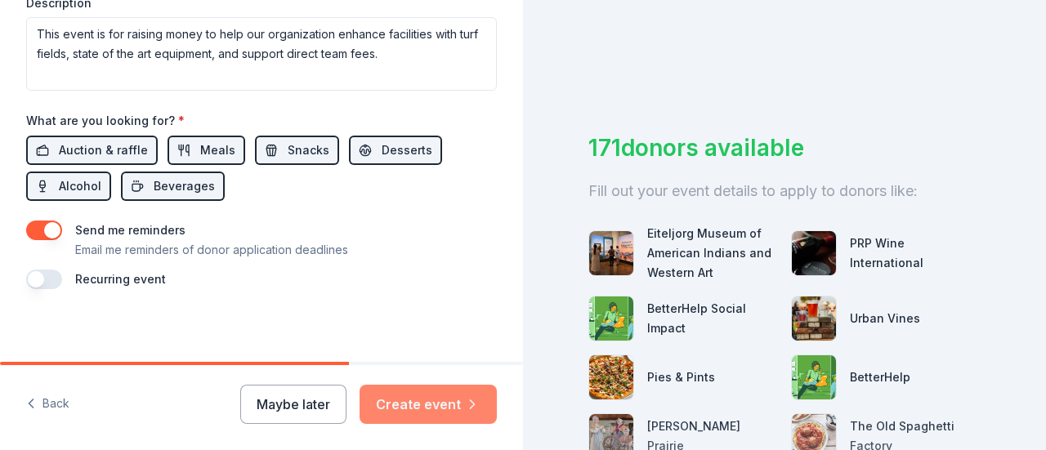
click at [428, 408] on button "Create event" at bounding box center [428, 404] width 137 height 39
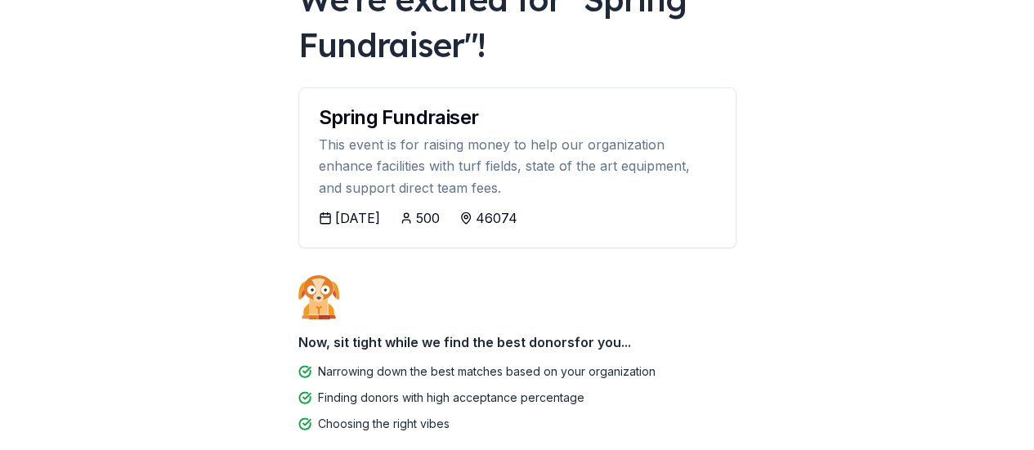
scroll to position [164, 0]
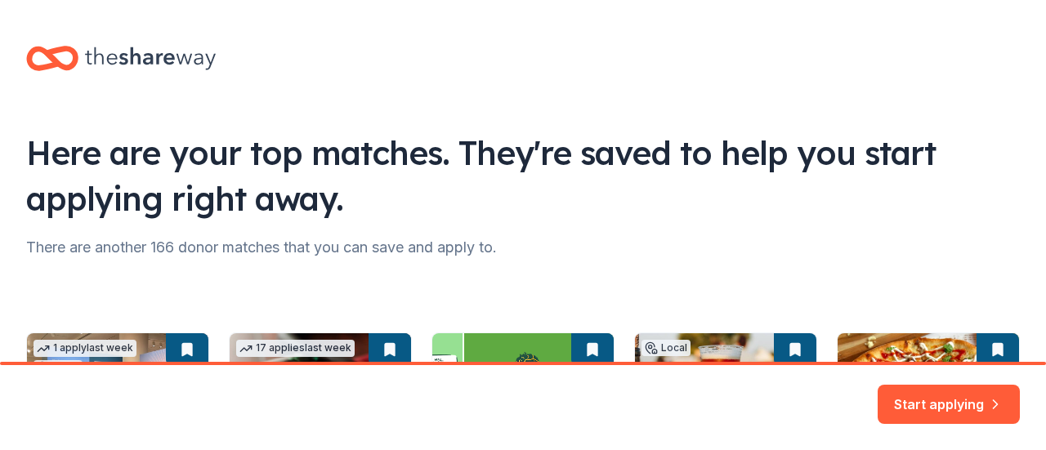
scroll to position [82, 0]
